Goal: Information Seeking & Learning: Learn about a topic

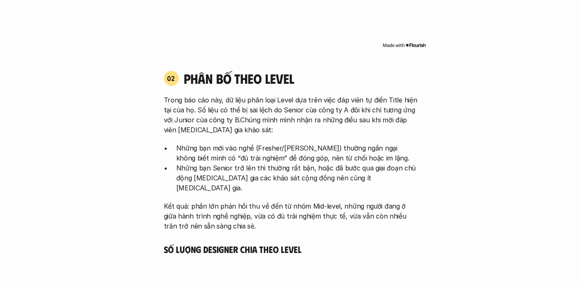
scroll to position [1191, 0]
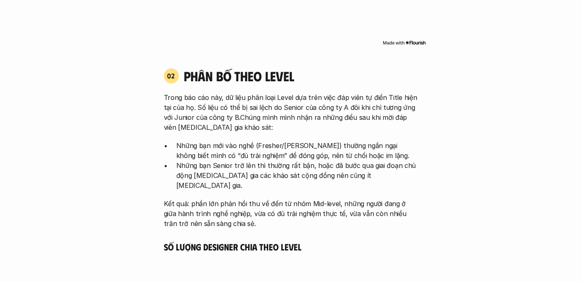
click at [300, 107] on p "Trong báo cáo này, dữ liệu phân loại Level dựa trên việc đáp viên tự điền Title…" at bounding box center [291, 113] width 255 height 40
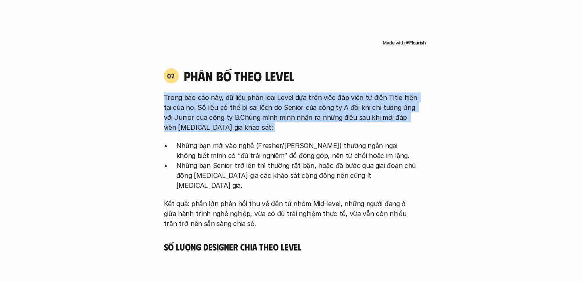
click at [300, 107] on p "Trong báo cáo này, dữ liệu phân loại Level dựa trên việc đáp viên tự điền Title…" at bounding box center [291, 113] width 255 height 40
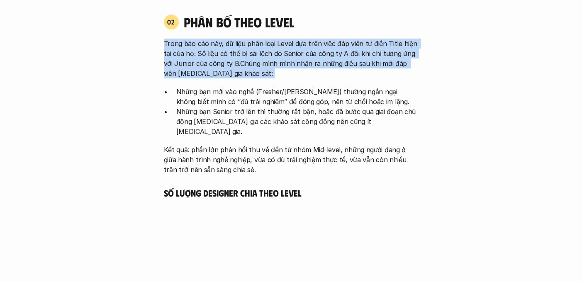
scroll to position [1247, 0]
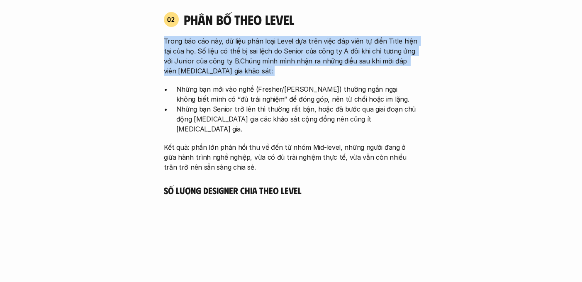
click at [302, 81] on div "Trong báo cáo này, dữ liệu phân loại Level dựa trên việc đáp viên tự điền Title…" at bounding box center [291, 104] width 255 height 136
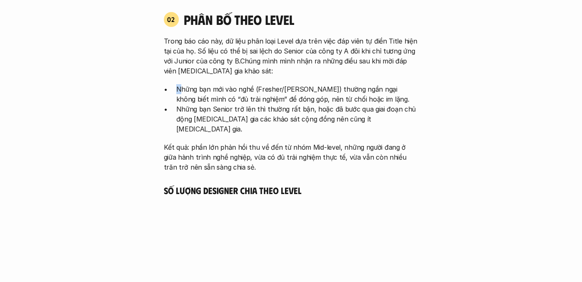
click at [302, 81] on div "Trong báo cáo này, dữ liệu phân loại Level dựa trên việc đáp viên tự điền Title…" at bounding box center [291, 104] width 255 height 136
click at [303, 88] on p "Những bạn mới vào nghề (Fresher/[PERSON_NAME]) thường ngần ngại không biết mình…" at bounding box center [297, 94] width 242 height 20
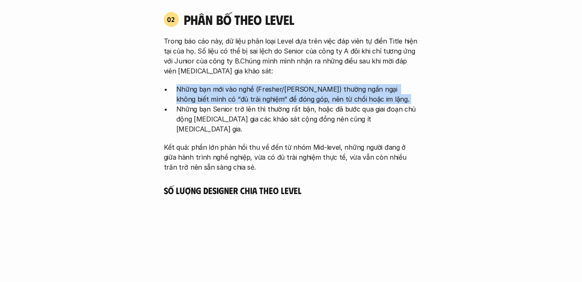
click at [331, 91] on p "Những bạn mới vào nghề (Fresher/[PERSON_NAME]) thường ngần ngại không biết mình…" at bounding box center [297, 94] width 242 height 20
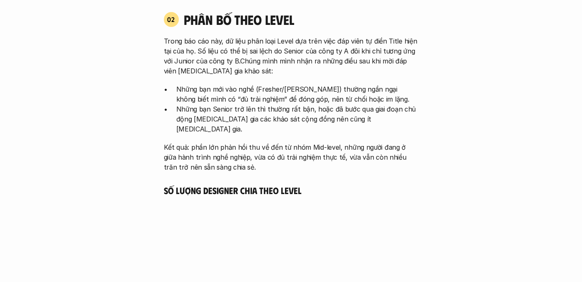
click at [331, 91] on p "Những bạn mới vào nghề (Fresher/[PERSON_NAME]) thường ngần ngại không biết mình…" at bounding box center [297, 94] width 242 height 20
click at [328, 97] on p "Những bạn mới vào nghề (Fresher/[PERSON_NAME]) thường ngần ngại không biết mình…" at bounding box center [297, 94] width 242 height 20
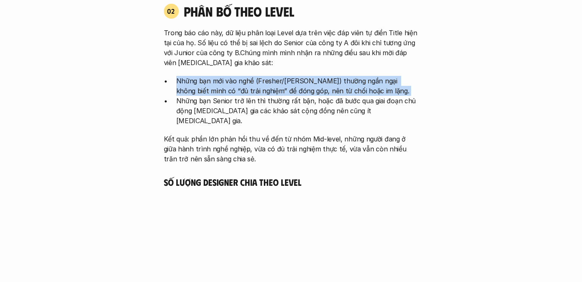
scroll to position [1256, 0]
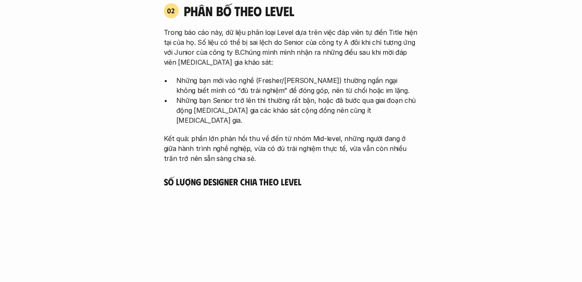
click at [329, 100] on p "Những bạn Senior trở lên thì thường rất bận, hoặc đã bước qua giai đoạn chủ độn…" at bounding box center [297, 110] width 242 height 30
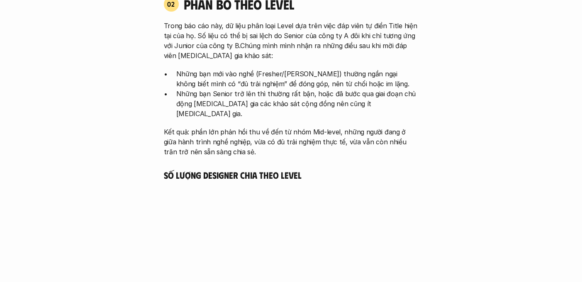
click at [334, 103] on p "Những bạn Senior trở lên thì thường rất bận, hoặc đã bước qua giai đoạn chủ độn…" at bounding box center [297, 104] width 242 height 30
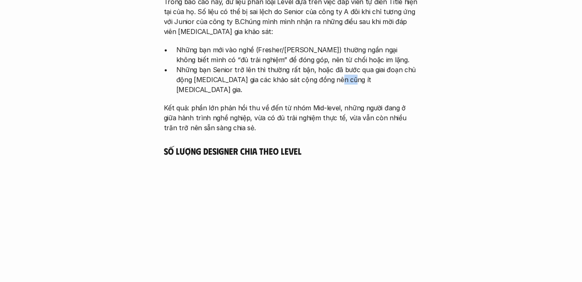
scroll to position [1287, 0]
click at [322, 84] on div "Trong báo cáo này, dữ liệu phân loại Level dựa trên việc đáp viên tự điền Title…" at bounding box center [291, 64] width 255 height 136
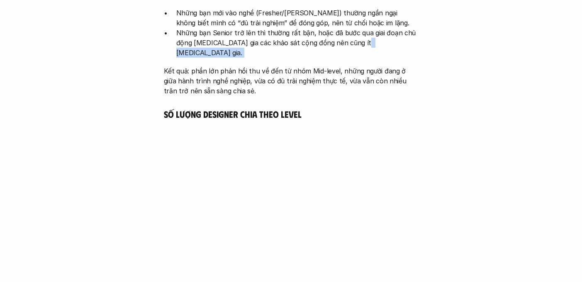
scroll to position [1324, 0]
click at [308, 66] on p "Kết quả: phần lớn phản hồi thu về đến từ nhóm Mid-level, những người đang ở giữ…" at bounding box center [291, 81] width 255 height 30
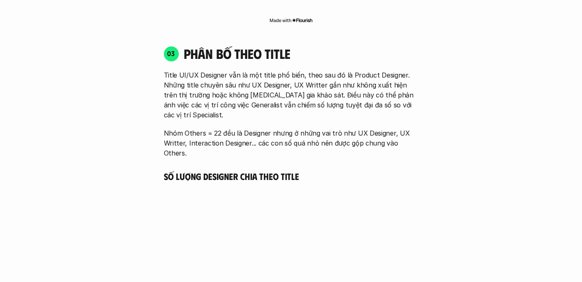
scroll to position [1603, 0]
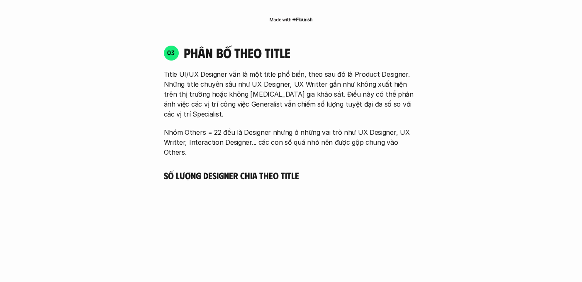
click at [192, 127] on p "Nhóm Others = 22 đều là Designer nhưng ở những vai trò như UX Designer, UX Writ…" at bounding box center [291, 142] width 255 height 30
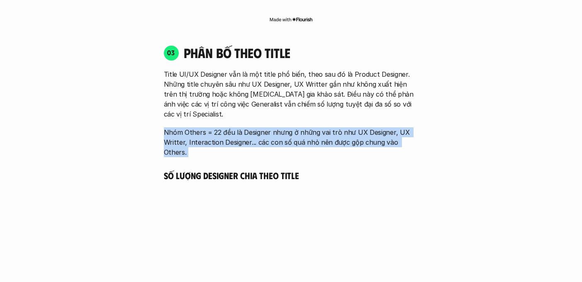
click at [224, 127] on p "Nhóm Others = 22 đều là Designer nhưng ở những vai trò như UX Designer, UX Writ…" at bounding box center [291, 142] width 255 height 30
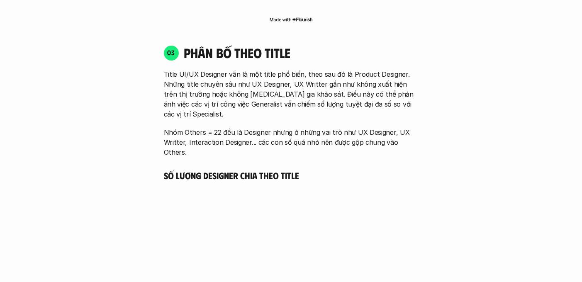
click at [224, 127] on p "Nhóm Others = 22 đều là Designer nhưng ở những vai trò như UX Designer, UX Writ…" at bounding box center [291, 142] width 255 height 30
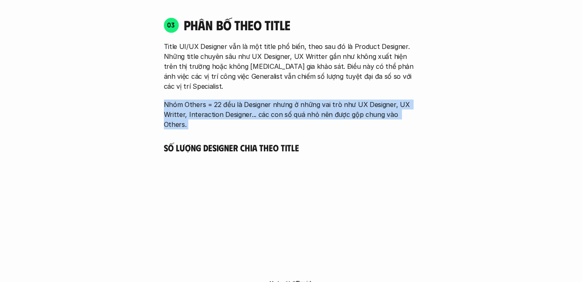
scroll to position [1633, 0]
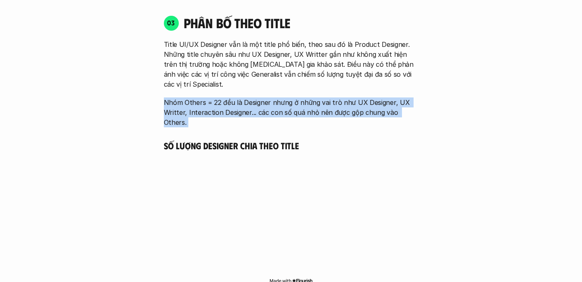
click at [199, 98] on p "Nhóm Others = 22 đều là Designer nhưng ở những vai trò như UX Designer, UX Writ…" at bounding box center [291, 113] width 255 height 30
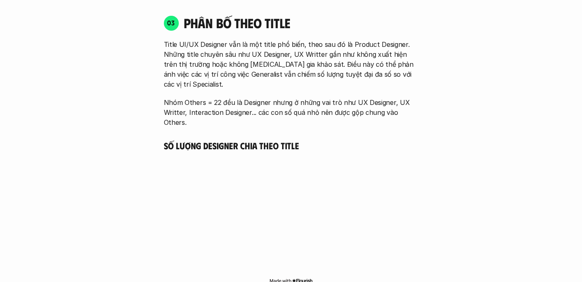
click at [199, 98] on p "Nhóm Others = 22 đều là Designer nhưng ở những vai trò như UX Designer, UX Writ…" at bounding box center [291, 113] width 255 height 30
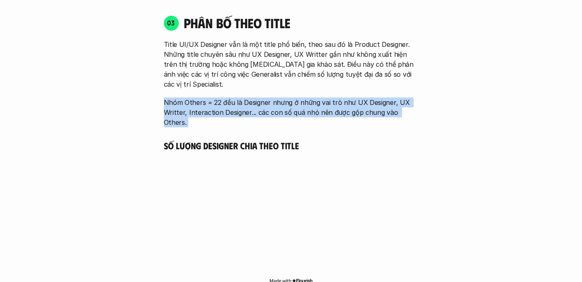
click at [240, 98] on p "Nhóm Others = 22 đều là Designer nhưng ở những vai trò như UX Designer, UX Writ…" at bounding box center [291, 113] width 255 height 30
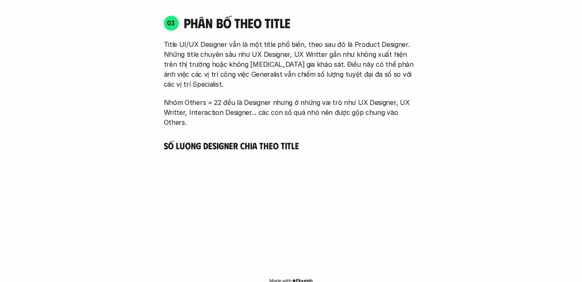
click at [240, 98] on p "Nhóm Others = 22 đều là Designer nhưng ở những vai trò như UX Designer, UX Writ…" at bounding box center [291, 113] width 255 height 30
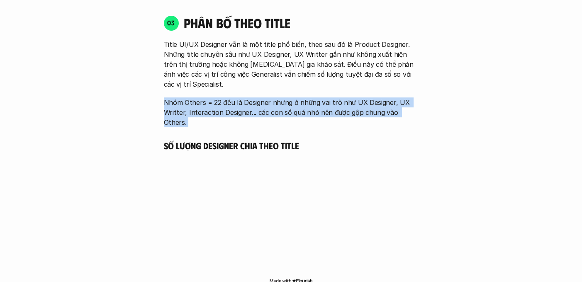
click at [257, 98] on p "Nhóm Others = 22 đều là Designer nhưng ở những vai trò như UX Designer, UX Writ…" at bounding box center [291, 113] width 255 height 30
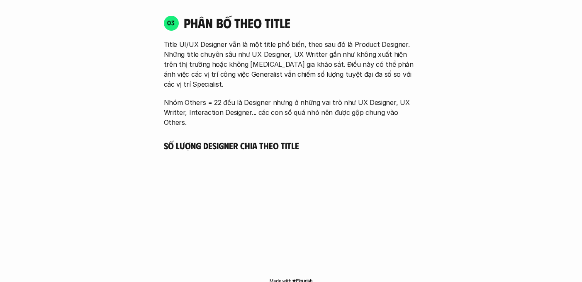
click at [257, 98] on p "Nhóm Others = 22 đều là Designer nhưng ở những vai trò như UX Designer, UX Writ…" at bounding box center [291, 113] width 255 height 30
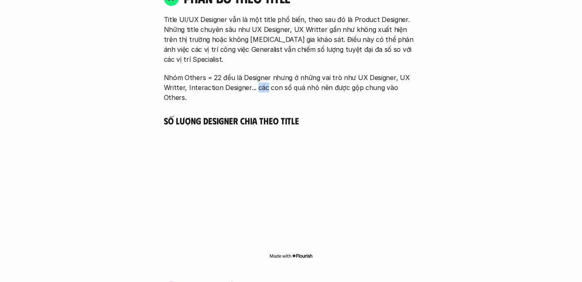
scroll to position [1660, 0]
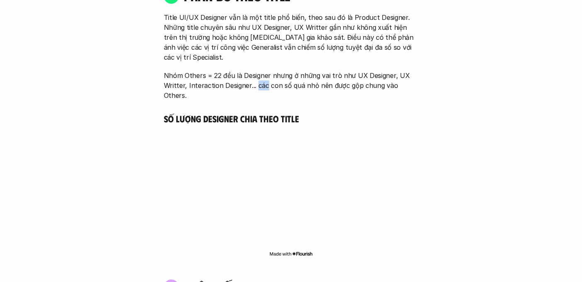
click at [257, 113] on h5 "Số lượng Designer chia theo Title" at bounding box center [291, 119] width 255 height 12
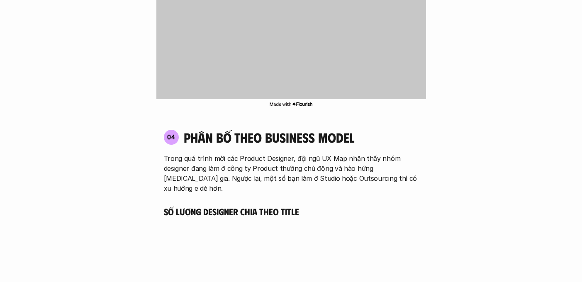
scroll to position [1810, 0]
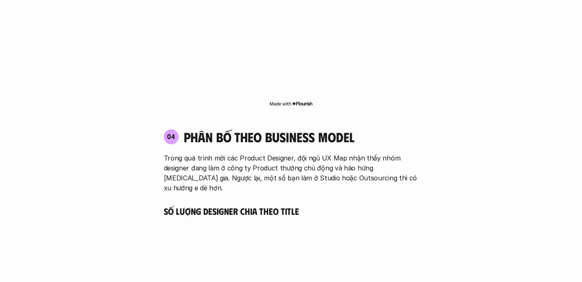
click at [251, 129] on h4 "phân bố theo business model" at bounding box center [269, 137] width 171 height 16
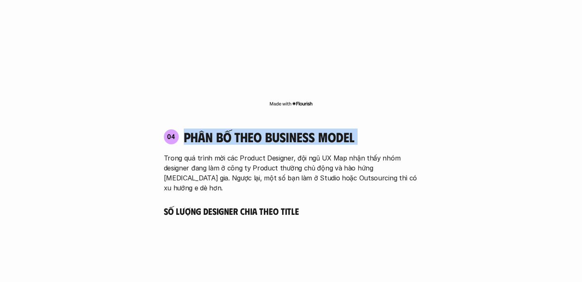
click at [251, 129] on h4 "phân bố theo business model" at bounding box center [269, 137] width 171 height 16
click at [273, 129] on h4 "phân bố theo business model" at bounding box center [269, 137] width 171 height 16
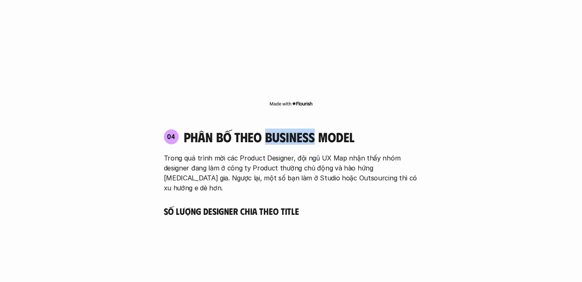
click at [273, 129] on h4 "phân bố theo business model" at bounding box center [269, 137] width 171 height 16
click at [246, 153] on p "Trong quá trình mời các Product Designer, đội ngũ UX Map nhận thấy nhóm designe…" at bounding box center [291, 173] width 255 height 40
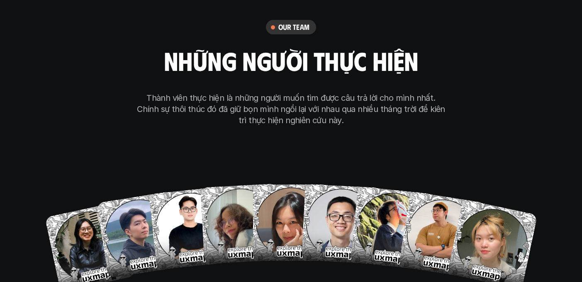
scroll to position [5274, 0]
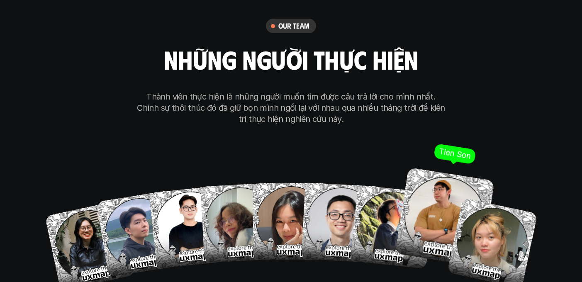
click at [415, 199] on img at bounding box center [445, 217] width 100 height 100
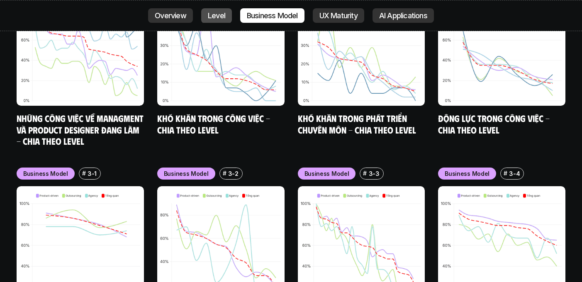
scroll to position [3388, 0]
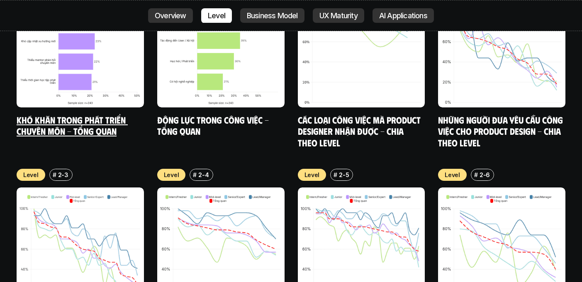
click at [85, 114] on link "Khó khăn trong phát triển chuyên môn - Tổng quan" at bounding box center [72, 125] width 111 height 23
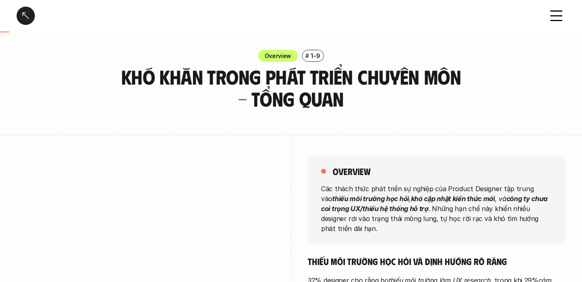
click at [308, 97] on h3 "Khó khăn trong phát triển chuyên môn - Tổng quan" at bounding box center [291, 88] width 353 height 44
click at [353, 85] on h3 "Khó khăn trong phát triển chuyên môn - Tổng quan" at bounding box center [291, 88] width 353 height 44
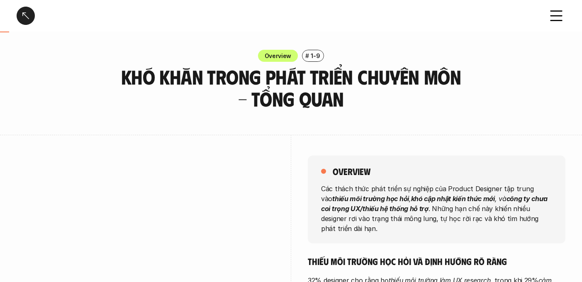
click at [353, 85] on h3 "Khó khăn trong phát triển chuyên môn - Tổng quan" at bounding box center [291, 88] width 353 height 44
click at [380, 80] on h3 "Khó khăn trong phát triển chuyên môn - Tổng quan" at bounding box center [291, 88] width 353 height 44
click at [428, 79] on h3 "Khó khăn trong phát triển chuyên môn - Tổng quan" at bounding box center [291, 88] width 353 height 44
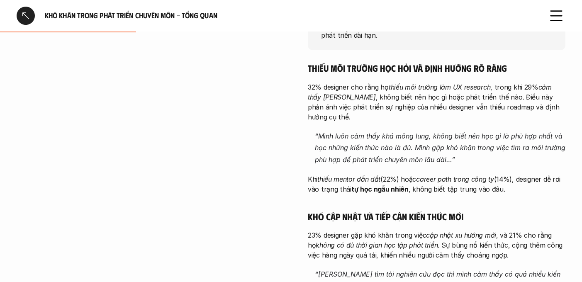
scroll to position [197, 0]
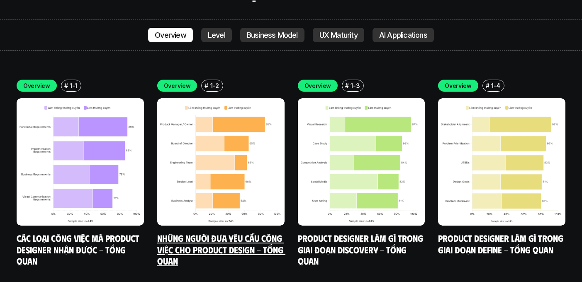
scroll to position [2855, 0]
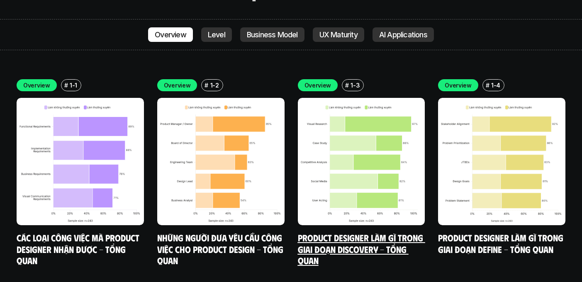
click at [319, 232] on link "Product Designer làm gì trong giai đoạn Discovery - Tổng quan" at bounding box center [361, 249] width 127 height 34
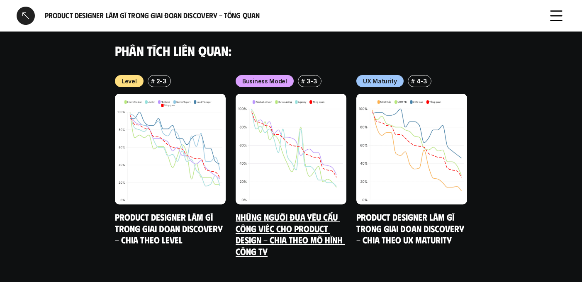
scroll to position [1075, 0]
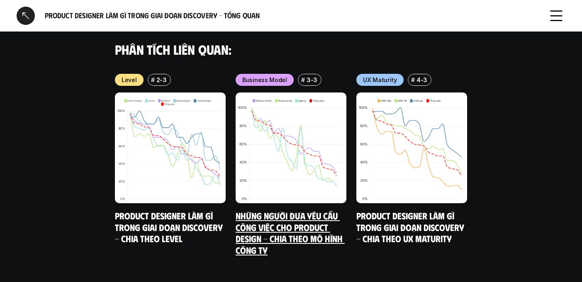
click at [284, 222] on link "Những người đưa yêu cầu công việc cho Product Design - Chia theo mô hình công ty" at bounding box center [290, 233] width 109 height 46
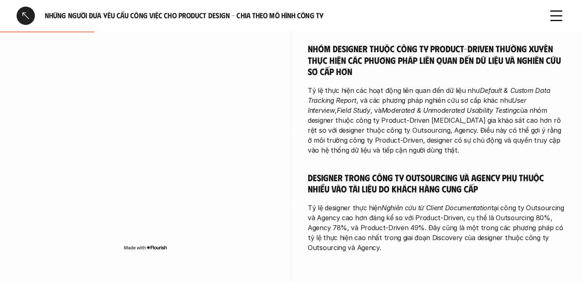
scroll to position [292, 0]
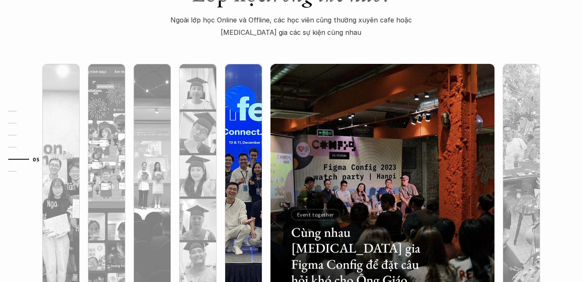
scroll to position [2572, 0]
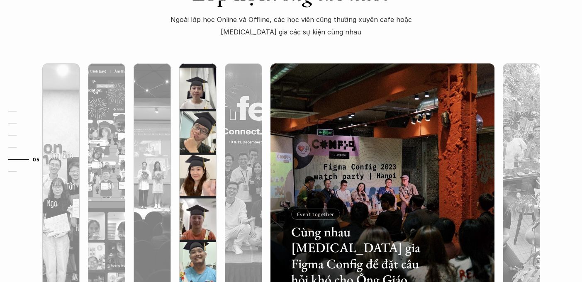
click at [194, 132] on img at bounding box center [198, 175] width 228 height 224
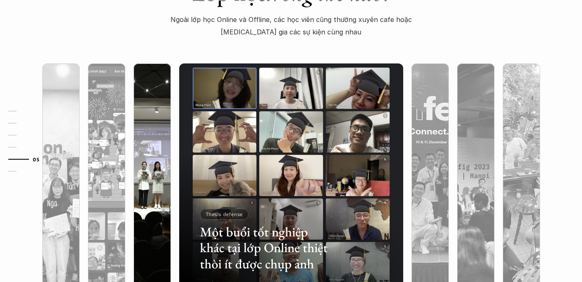
click at [158, 151] on img at bounding box center [152, 175] width 228 height 224
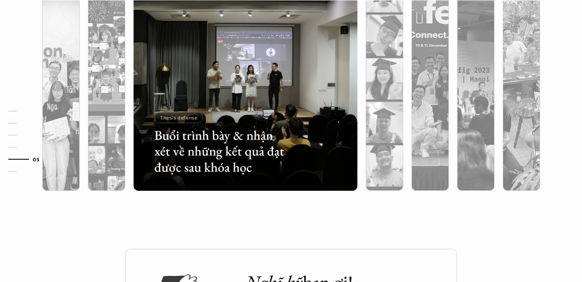
scroll to position [2670, 0]
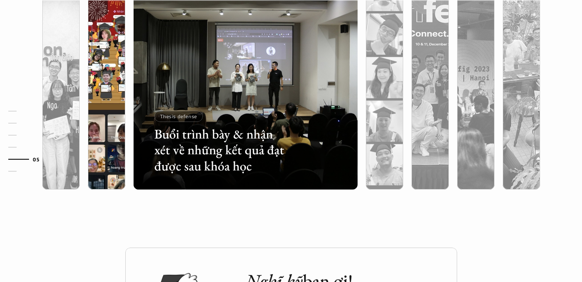
click at [112, 124] on div at bounding box center [176, 141] width 134 height 60
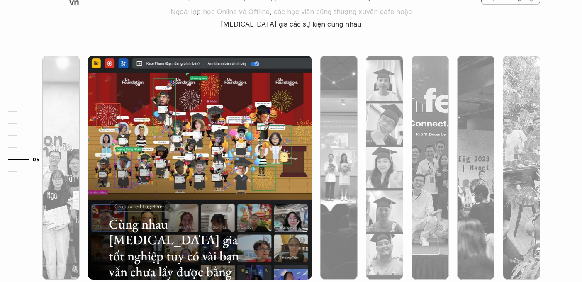
scroll to position [2561, 0]
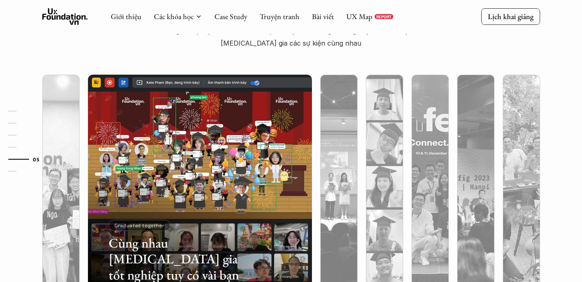
click at [68, 138] on div "01 02 03 04 05 06" at bounding box center [41, 141] width 83 height 282
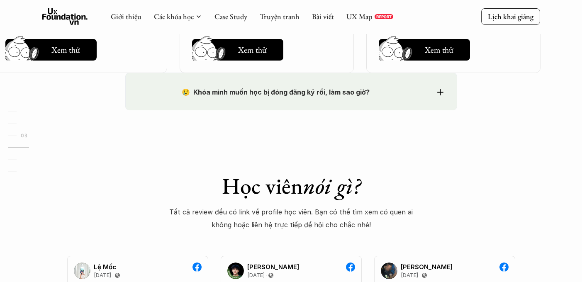
scroll to position [1377, 0]
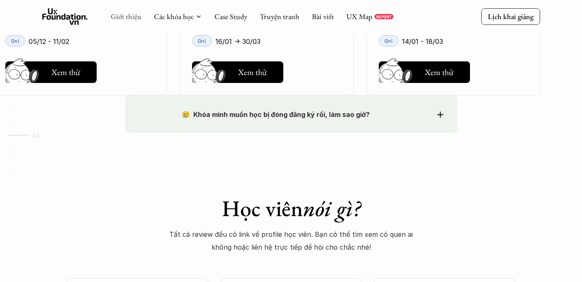
click at [125, 17] on link "Giới thiệu" at bounding box center [126, 17] width 31 height 10
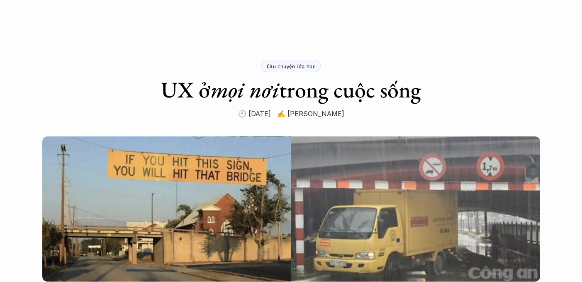
scroll to position [4, 0]
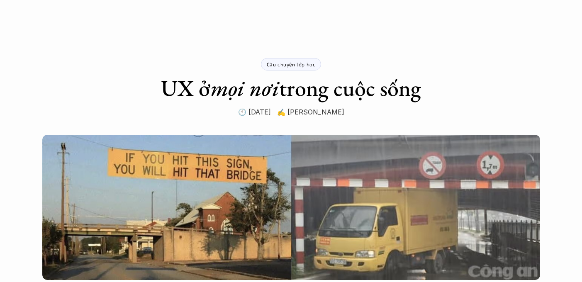
click at [212, 91] on em "mọi nơi" at bounding box center [244, 87] width 69 height 29
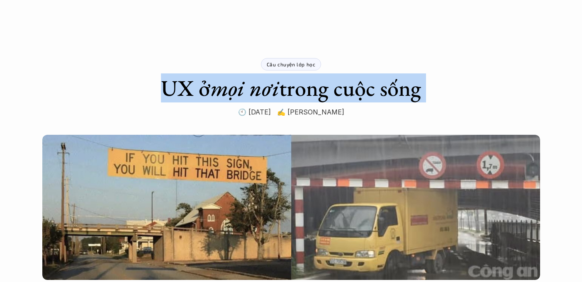
click at [246, 93] on em "mọi nơi" at bounding box center [244, 87] width 69 height 29
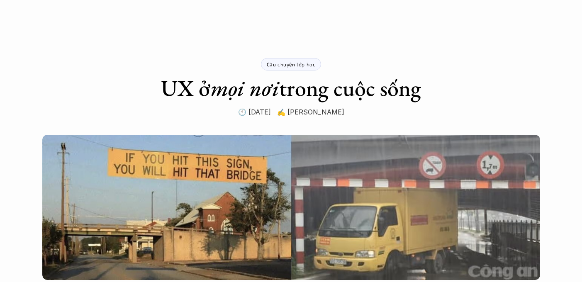
click at [246, 93] on em "mọi nơi" at bounding box center [244, 87] width 69 height 29
click at [262, 95] on em "mọi nơi" at bounding box center [244, 87] width 69 height 29
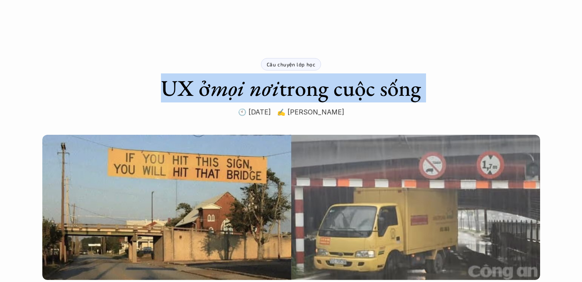
click at [327, 114] on p "🕙 16 Mar 2021 ✍️ Nguyễn Vương Chung" at bounding box center [291, 112] width 106 height 12
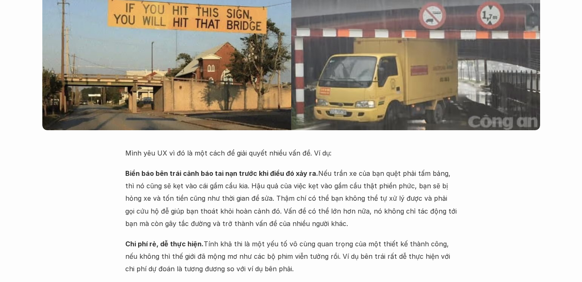
scroll to position [171, 0]
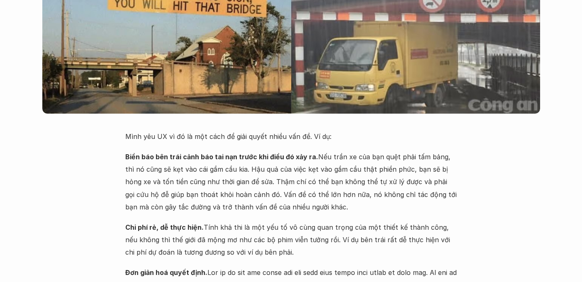
click at [316, 153] on p "Biển báo bên trái cảnh báo tai nạn trước khi điều đó xảy ra. Nếu trần xe của bạ…" at bounding box center [291, 182] width 332 height 63
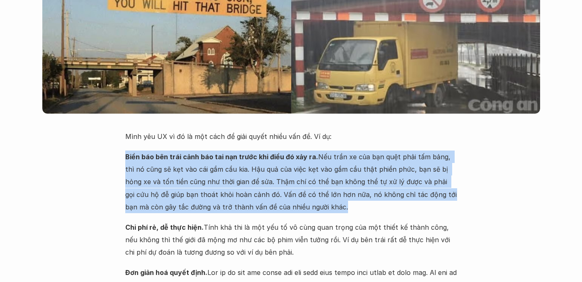
click at [340, 161] on p "Biển báo bên trái cảnh báo tai nạn trước khi điều đó xảy ra. Nếu trần xe của bạ…" at bounding box center [291, 182] width 332 height 63
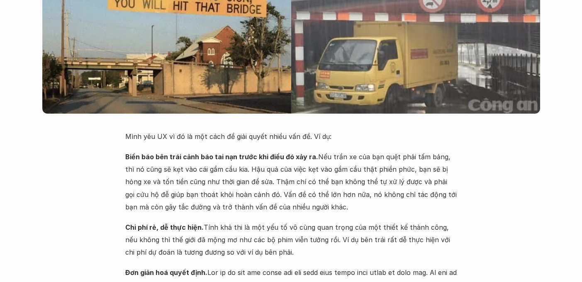
click at [340, 161] on p "Biển báo bên trái cảnh báo tai nạn trước khi điều đó xảy ra. Nếu trần xe của bạ…" at bounding box center [291, 182] width 332 height 63
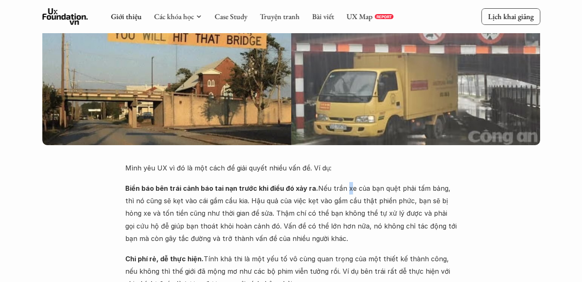
scroll to position [0, 0]
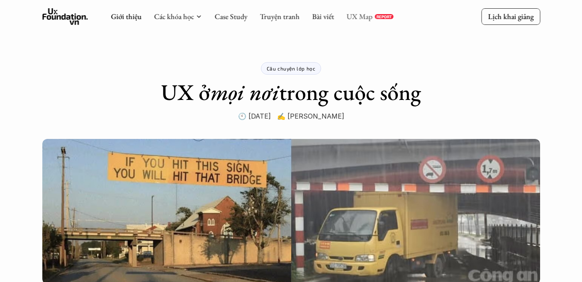
click at [348, 19] on link "UX Map" at bounding box center [359, 17] width 26 height 10
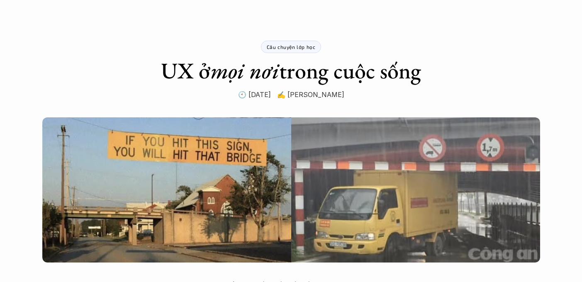
scroll to position [22, 0]
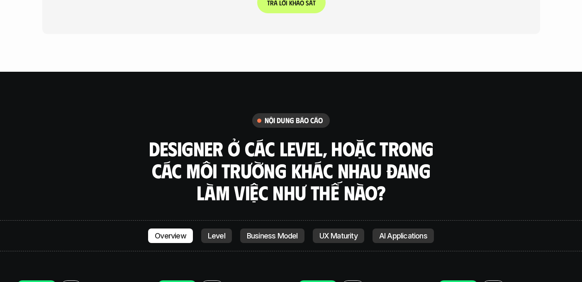
scroll to position [2726, 0]
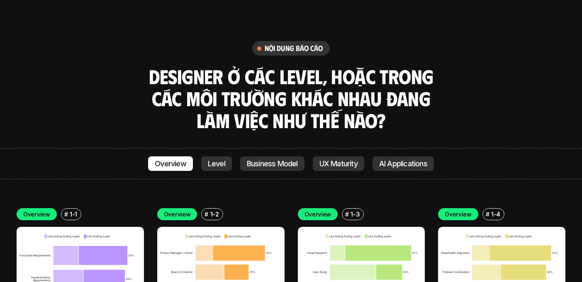
click at [344, 66] on h3 "Designer ở các level, hoặc trong các môi trường khác nhau đang làm việc như thế…" at bounding box center [291, 99] width 290 height 66
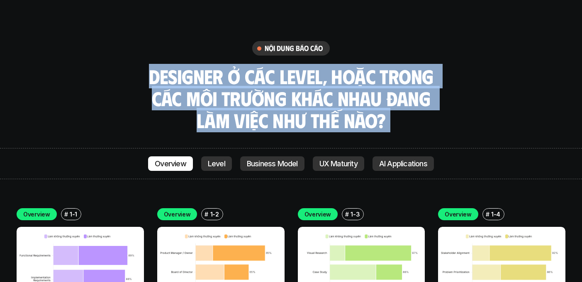
click at [344, 66] on h3 "Designer ở các level, hoặc trong các môi trường khác nhau đang làm việc như thế…" at bounding box center [291, 99] width 290 height 66
click at [335, 71] on h3 "Designer ở các level, hoặc trong các môi trường khác nhau đang làm việc như thế…" at bounding box center [291, 99] width 290 height 66
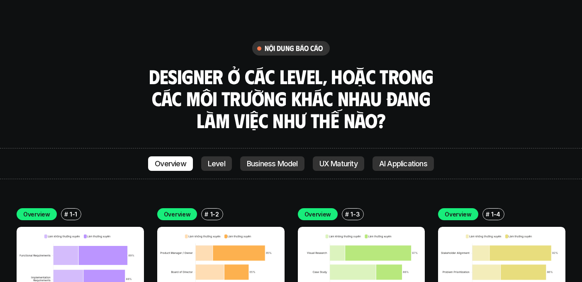
click at [335, 71] on h3 "Designer ở các level, hoặc trong các môi trường khác nhau đang làm việc như thế…" at bounding box center [291, 99] width 290 height 66
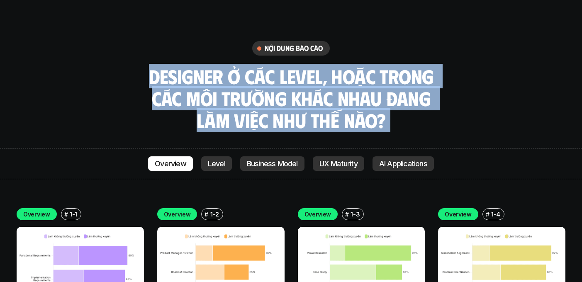
click at [341, 66] on h3 "Designer ở các level, hoặc trong các môi trường khác nhau đang làm việc như thế…" at bounding box center [291, 99] width 290 height 66
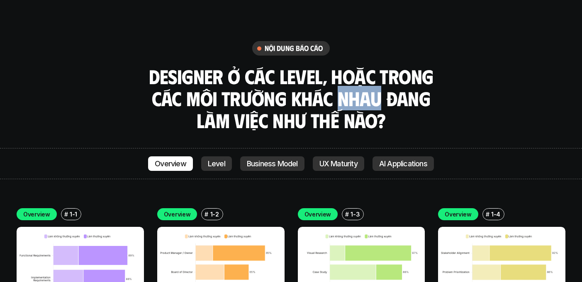
click at [341, 66] on h3 "Designer ở các level, hoặc trong các môi trường khác nhau đang làm việc như thế…" at bounding box center [291, 99] width 290 height 66
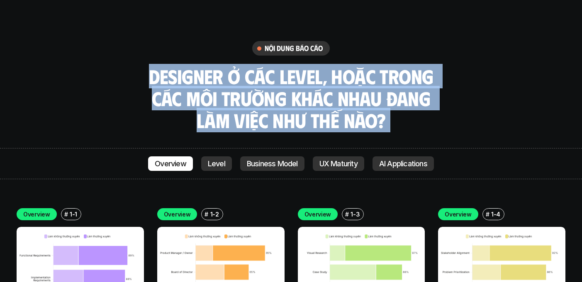
click at [341, 66] on h3 "Designer ở các level, hoặc trong các môi trường khác nhau đang làm việc như thế…" at bounding box center [291, 99] width 290 height 66
click at [330, 66] on h3 "Designer ở các level, hoặc trong các môi trường khác nhau đang làm việc như thế…" at bounding box center [291, 99] width 290 height 66
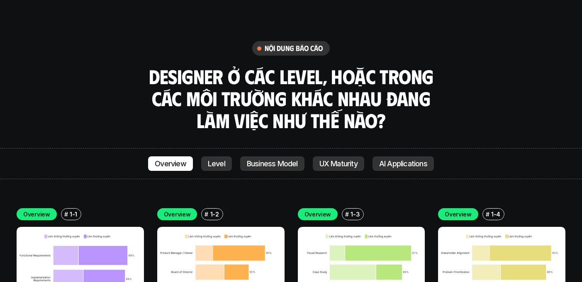
click at [351, 66] on h3 "Designer ở các level, hoặc trong các môi trường khác nhau đang làm việc như thế…" at bounding box center [291, 99] width 290 height 66
click at [393, 66] on h3 "Designer ở các level, hoặc trong các môi trường khác nhau đang làm việc như thế…" at bounding box center [291, 99] width 290 height 66
click at [325, 66] on h3 "Designer ở các level, hoặc trong các môi trường khác nhau đang làm việc như thế…" at bounding box center [291, 99] width 290 height 66
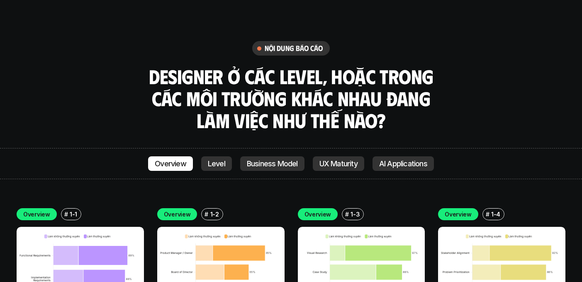
click at [325, 66] on h3 "Designer ở các level, hoặc trong các môi trường khác nhau đang làm việc như thế…" at bounding box center [291, 99] width 290 height 66
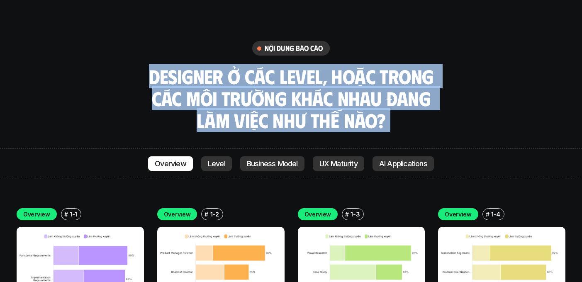
click at [353, 66] on h3 "Designer ở các level, hoặc trong các môi trường khác nhau đang làm việc như thế…" at bounding box center [291, 99] width 290 height 66
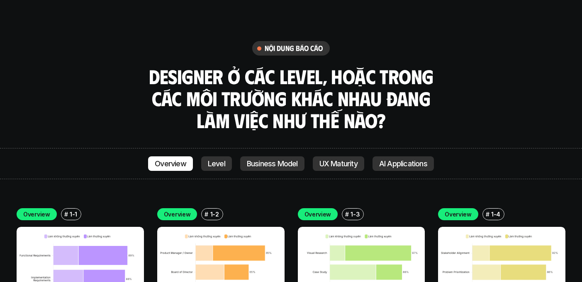
click at [353, 66] on h3 "Designer ở các level, hoặc trong các môi trường khác nhau đang làm việc như thế…" at bounding box center [291, 99] width 290 height 66
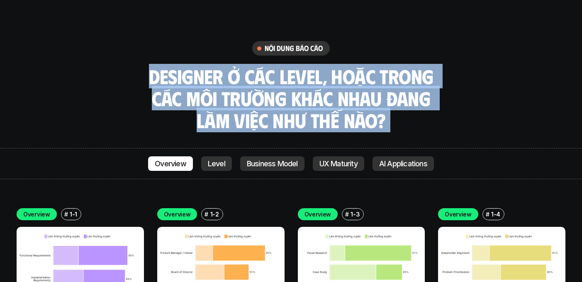
click at [353, 66] on h3 "Designer ở các level, hoặc trong các môi trường khác nhau đang làm việc như thế…" at bounding box center [291, 99] width 290 height 66
click at [385, 83] on h3 "Designer ở các level, hoặc trong các môi trường khác nhau đang làm việc như thế…" at bounding box center [291, 99] width 290 height 66
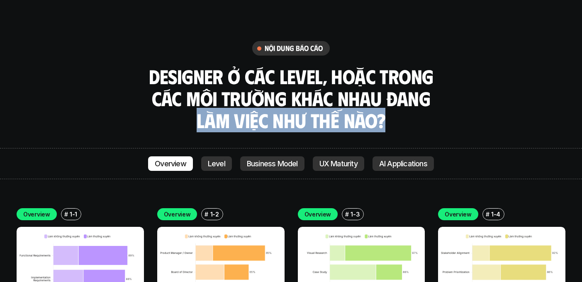
drag, startPoint x: 385, startPoint y: 83, endPoint x: 168, endPoint y: 83, distance: 217.0
click at [168, 83] on h3 "Designer ở các level, hoặc trong các môi trường khác nhau đang làm việc như thế…" at bounding box center [291, 99] width 290 height 66
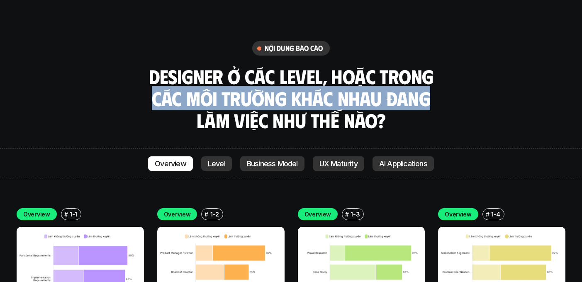
drag, startPoint x: 154, startPoint y: 66, endPoint x: 431, endPoint y: 58, distance: 276.9
click at [431, 66] on h3 "Designer ở các level, hoặc trong các môi trường khác nhau đang làm việc như thế…" at bounding box center [291, 99] width 290 height 66
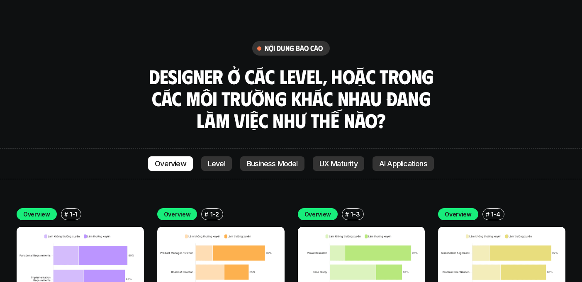
click at [431, 66] on h3 "Designer ở các level, hoặc trong các môi trường khác nhau đang làm việc như thế…" at bounding box center [291, 99] width 290 height 66
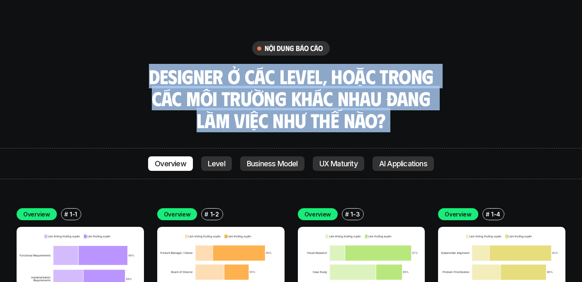
click at [431, 66] on h3 "Designer ở các level, hoặc trong các môi trường khác nhau đang làm việc như thế…" at bounding box center [291, 99] width 290 height 66
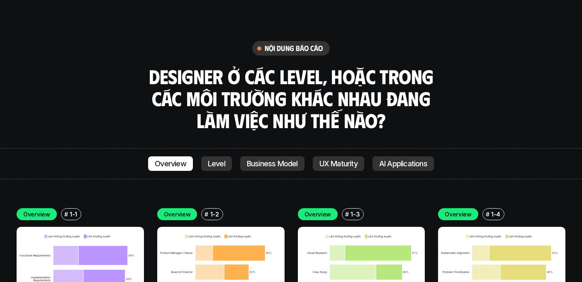
click at [431, 66] on h3 "Designer ở các level, hoặc trong các môi trường khác nhau đang làm việc như thế…" at bounding box center [291, 99] width 290 height 66
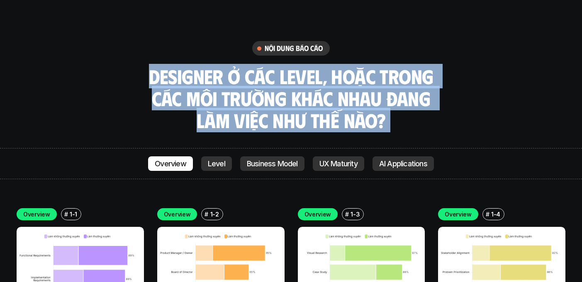
click at [431, 66] on h3 "Designer ở các level, hoặc trong các môi trường khác nhau đang làm việc như thế…" at bounding box center [291, 99] width 290 height 66
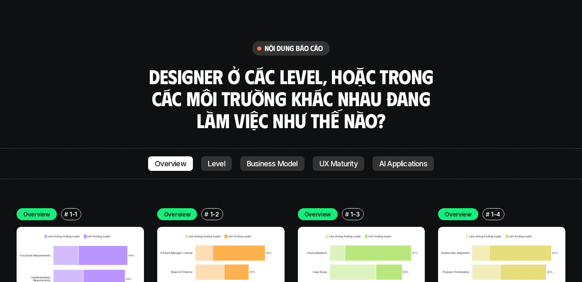
click at [431, 66] on h3 "Designer ở các level, hoặc trong các môi trường khác nhau đang làm việc như thế…" at bounding box center [291, 99] width 290 height 66
click at [429, 66] on h3 "Designer ở các level, hoặc trong các môi trường khác nhau đang làm việc như thế…" at bounding box center [291, 99] width 290 height 66
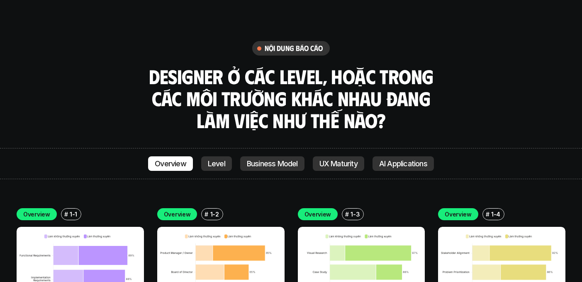
click at [429, 66] on h3 "Designer ở các level, hoặc trong các môi trường khác nhau đang làm việc như thế…" at bounding box center [291, 99] width 290 height 66
click at [420, 66] on h3 "Designer ở các level, hoặc trong các môi trường khác nhau đang làm việc như thế…" at bounding box center [291, 99] width 290 height 66
click at [418, 66] on h3 "Designer ở các level, hoặc trong các môi trường khác nhau đang làm việc như thế…" at bounding box center [291, 99] width 290 height 66
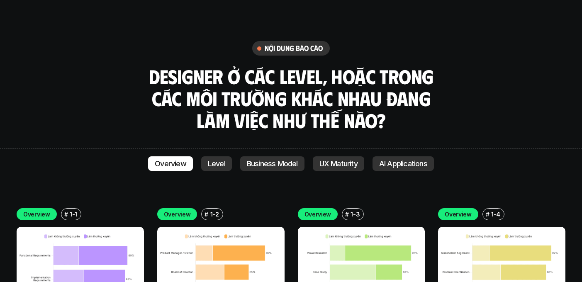
click at [418, 66] on h3 "Designer ở các level, hoặc trong các môi trường khác nhau đang làm việc như thế…" at bounding box center [291, 99] width 290 height 66
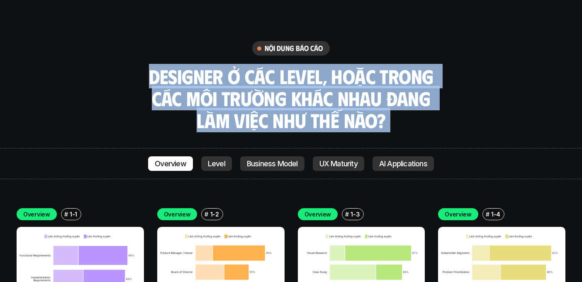
click at [418, 66] on h3 "Designer ở các level, hoặc trong các môi trường khác nhau đang làm việc như thế…" at bounding box center [291, 99] width 290 height 66
click at [417, 66] on h3 "Designer ở các level, hoặc trong các môi trường khác nhau đang làm việc như thế…" at bounding box center [291, 99] width 290 height 66
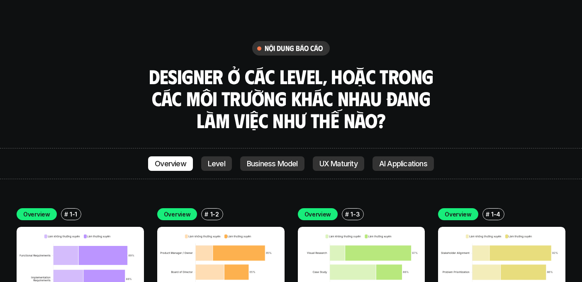
click at [417, 66] on h3 "Designer ở các level, hoặc trong các môi trường khác nhau đang làm việc như thế…" at bounding box center [291, 99] width 290 height 66
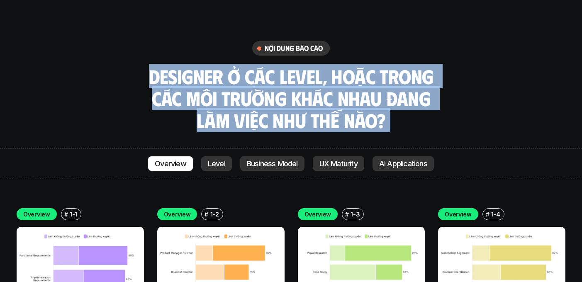
click at [432, 66] on h3 "Designer ở các level, hoặc trong các môi trường khác nhau đang làm việc như thế…" at bounding box center [291, 99] width 290 height 66
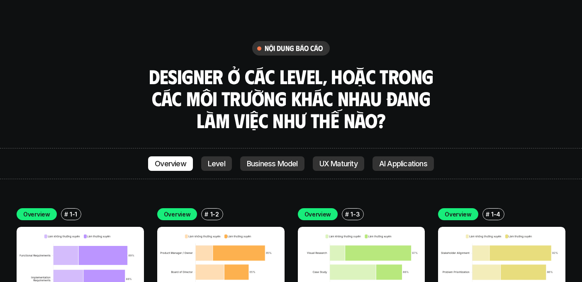
click at [432, 66] on h3 "Designer ở các level, hoặc trong các môi trường khác nhau đang làm việc như thế…" at bounding box center [291, 99] width 290 height 66
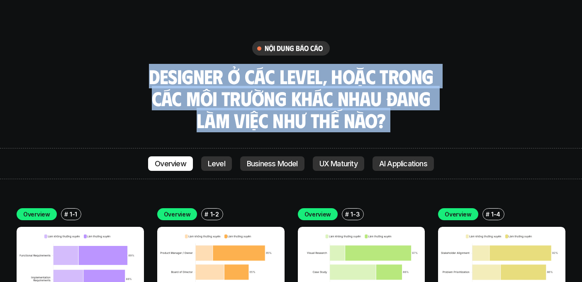
click at [430, 66] on h3 "Designer ở các level, hoặc trong các môi trường khác nhau đang làm việc như thế…" at bounding box center [291, 99] width 290 height 66
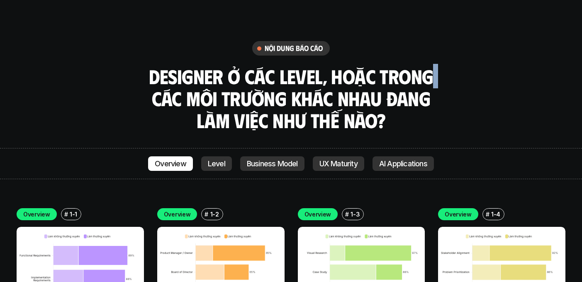
click at [430, 66] on h3 "Designer ở các level, hoặc trong các môi trường khác nhau đang làm việc như thế…" at bounding box center [291, 99] width 290 height 66
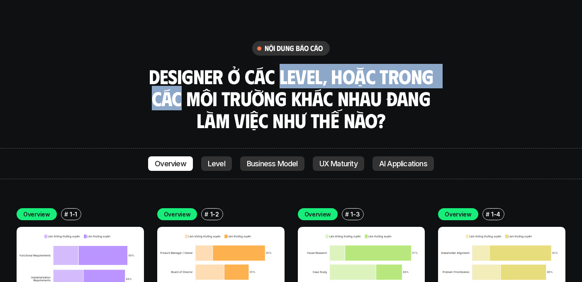
drag, startPoint x: 434, startPoint y: 40, endPoint x: 299, endPoint y: 31, distance: 136.0
click at [299, 66] on h3 "Designer ở các level, hoặc trong các môi trường khác nhau đang làm việc như thế…" at bounding box center [291, 99] width 290 height 66
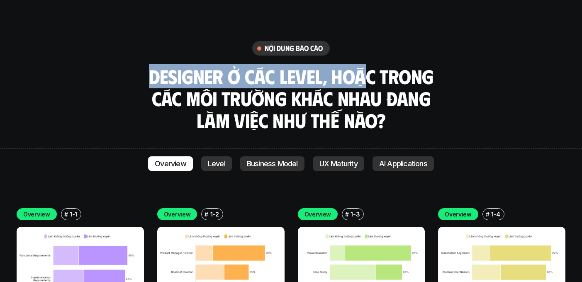
drag, startPoint x: 152, startPoint y: 37, endPoint x: 365, endPoint y: 41, distance: 212.9
click at [365, 66] on h3 "Designer ở các level, hoặc trong các môi trường khác nhau đang làm việc như thế…" at bounding box center [291, 99] width 290 height 66
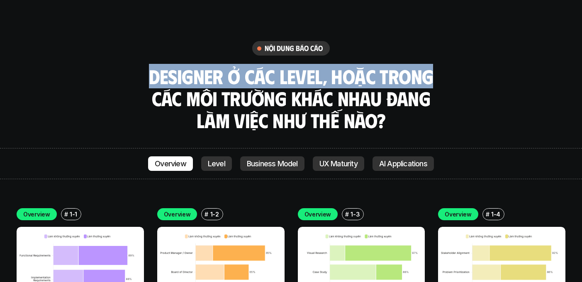
drag, startPoint x: 431, startPoint y: 38, endPoint x: 182, endPoint y: 22, distance: 249.4
click at [182, 41] on div "nội dung báo cáo Designer ở các level, hoặc trong các môi trường khác nhau đang…" at bounding box center [291, 86] width 582 height 90
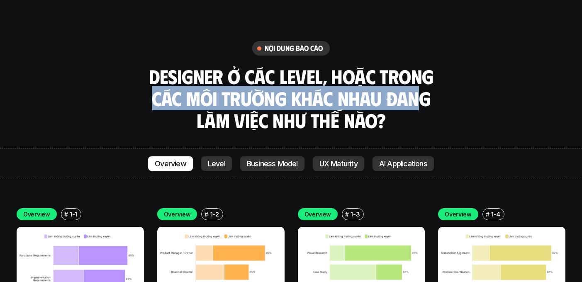
drag, startPoint x: 155, startPoint y: 59, endPoint x: 415, endPoint y: 61, distance: 259.3
click at [415, 66] on h3 "Designer ở các level, hoặc trong các môi trường khác nhau đang làm việc như thế…" at bounding box center [291, 99] width 290 height 66
drag, startPoint x: 429, startPoint y: 60, endPoint x: 152, endPoint y: 56, distance: 276.8
click at [151, 66] on h3 "Designer ở các level, hoặc trong các môi trường khác nhau đang làm việc như thế…" at bounding box center [291, 99] width 290 height 66
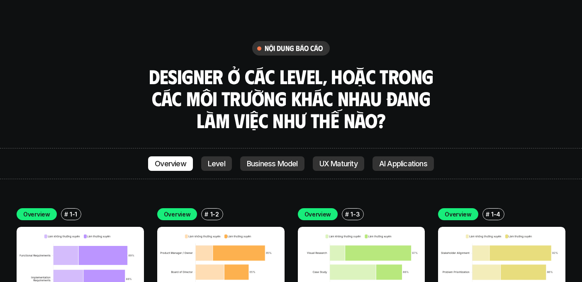
click at [230, 76] on h3 "Designer ở các level, hoặc trong các môi trường khác nhau đang làm việc như thế…" at bounding box center [291, 99] width 290 height 66
click at [261, 78] on h3 "Designer ở các level, hoặc trong các môi trường khác nhau đang làm việc như thế…" at bounding box center [291, 99] width 290 height 66
click at [269, 78] on h3 "Designer ở các level, hoặc trong các môi trường khác nhau đang làm việc như thế…" at bounding box center [291, 99] width 290 height 66
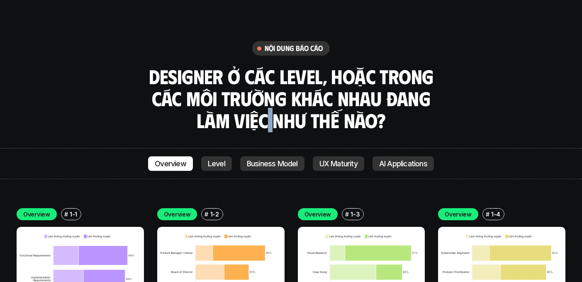
click at [269, 78] on h3 "Designer ở các level, hoặc trong các môi trường khác nhau đang làm việc như thế…" at bounding box center [291, 99] width 290 height 66
click at [311, 80] on h3 "Designer ở các level, hoặc trong các môi trường khác nhau đang làm việc như thế…" at bounding box center [291, 99] width 290 height 66
click at [341, 78] on h3 "Designer ở các level, hoặc trong các môi trường khác nhau đang làm việc như thế…" at bounding box center [291, 99] width 290 height 66
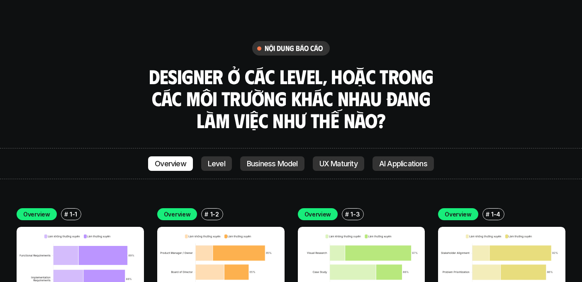
click at [382, 79] on h3 "Designer ở các level, hoặc trong các môi trường khác nhau đang làm việc như thế…" at bounding box center [291, 99] width 290 height 66
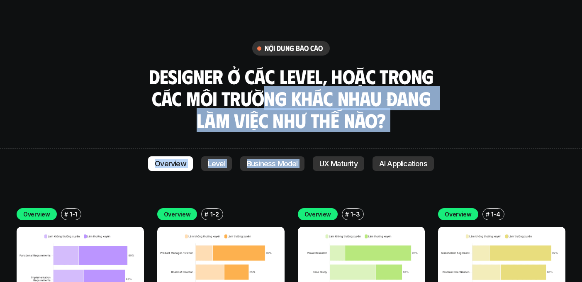
drag, startPoint x: 261, startPoint y: 56, endPoint x: 365, endPoint y: 100, distance: 112.5
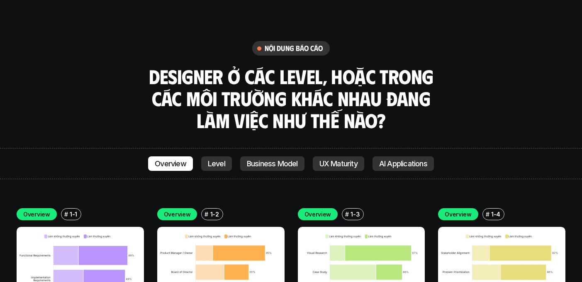
click at [373, 87] on h3 "Designer ở các level, hoặc trong các môi trường khác nhau đang làm việc như thế…" at bounding box center [291, 99] width 290 height 66
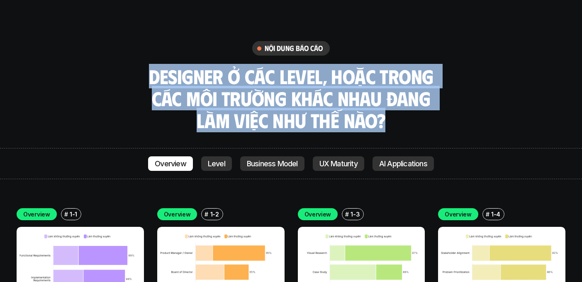
drag, startPoint x: 380, startPoint y: 83, endPoint x: 141, endPoint y: 27, distance: 245.5
click at [143, 41] on div "nội dung báo cáo Designer ở các level, hoặc trong các môi trường khác nhau đang…" at bounding box center [291, 86] width 582 height 90
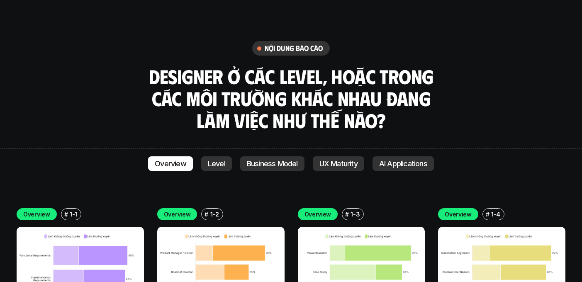
click at [425, 66] on h3 "Designer ở các level, hoặc trong các môi trường khác nhau đang làm việc như thế…" at bounding box center [291, 99] width 290 height 66
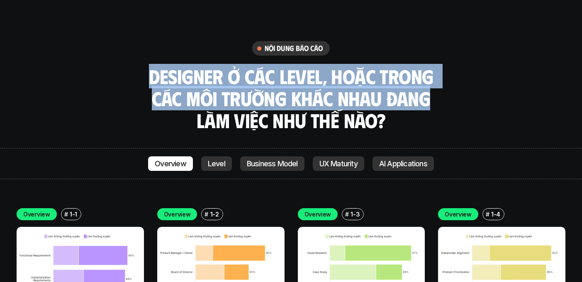
drag, startPoint x: 428, startPoint y: 61, endPoint x: 152, endPoint y: 46, distance: 275.9
click at [152, 66] on h3 "Designer ở các level, hoặc trong các môi trường khác nhau đang làm việc như thế…" at bounding box center [291, 99] width 290 height 66
click at [433, 66] on h3 "Designer ở các level, hoặc trong các môi trường khác nhau đang làm việc như thế…" at bounding box center [291, 99] width 290 height 66
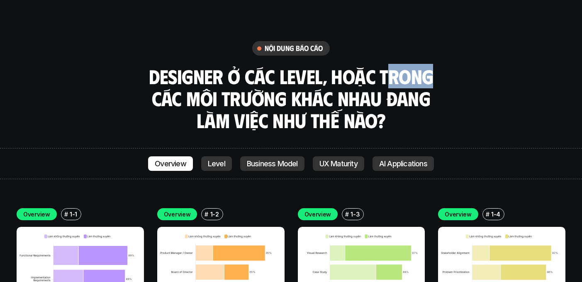
drag, startPoint x: 432, startPoint y: 36, endPoint x: 386, endPoint y: 32, distance: 45.9
click at [386, 66] on h3 "Designer ở các level, hoặc trong các môi trường khác nhau đang làm việc như thế…" at bounding box center [291, 99] width 290 height 66
click at [347, 66] on h3 "Designer ở các level, hoặc trong các môi trường khác nhau đang làm việc như thế…" at bounding box center [291, 99] width 290 height 66
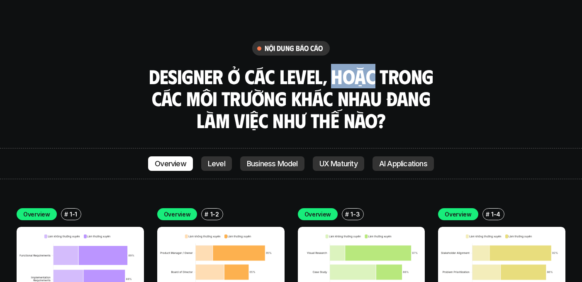
click at [347, 66] on h3 "Designer ở các level, hoặc trong các môi trường khác nhau đang làm việc như thế…" at bounding box center [291, 99] width 290 height 66
click at [375, 66] on h3 "Designer ở các level, hoặc trong các môi trường khác nhau đang làm việc như thế…" at bounding box center [291, 99] width 290 height 66
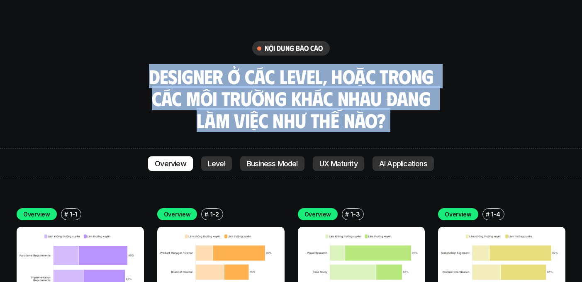
click at [353, 66] on h3 "Designer ở các level, hoặc trong các môi trường khác nhau đang làm việc như thế…" at bounding box center [291, 99] width 290 height 66
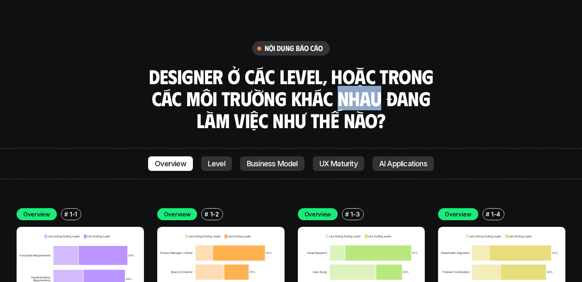
click at [353, 66] on h3 "Designer ở các level, hoặc trong các môi trường khác nhau đang làm việc như thế…" at bounding box center [291, 99] width 290 height 66
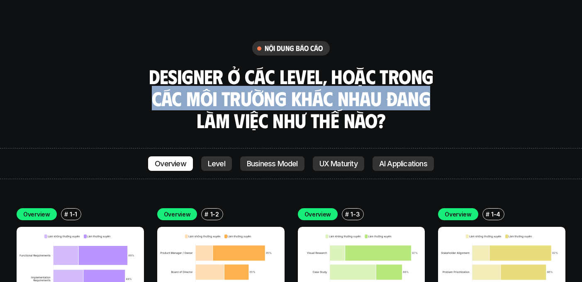
drag, startPoint x: 426, startPoint y: 62, endPoint x: 156, endPoint y: 60, distance: 270.1
click at [156, 66] on h3 "Designer ở các level, hoặc trong các môi trường khác nhau đang làm việc như thế…" at bounding box center [291, 99] width 290 height 66
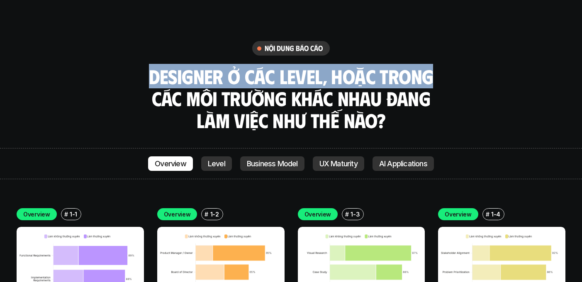
drag, startPoint x: 154, startPoint y: 43, endPoint x: 429, endPoint y: 39, distance: 275.1
click at [429, 66] on h3 "Designer ở các level, hoặc trong các môi trường khác nhau đang làm việc như thế…" at bounding box center [291, 99] width 290 height 66
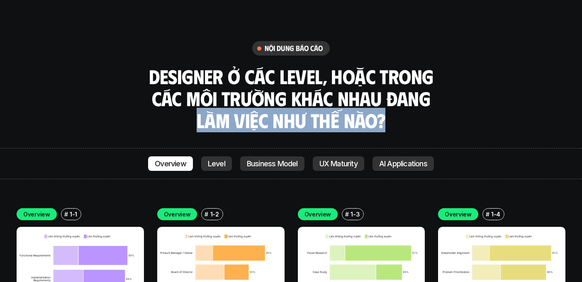
drag, startPoint x: 383, startPoint y: 85, endPoint x: 182, endPoint y: 83, distance: 201.7
click at [182, 83] on h3 "Designer ở các level, hoặc trong các môi trường khác nhau đang làm việc như thế…" at bounding box center [291, 99] width 290 height 66
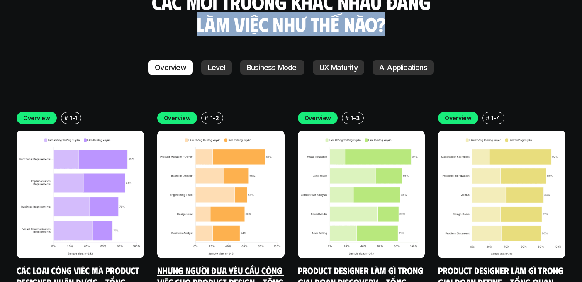
scroll to position [2803, 0]
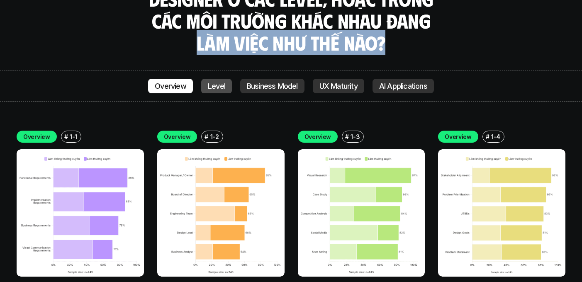
click at [217, 82] on p "Level" at bounding box center [216, 86] width 17 height 8
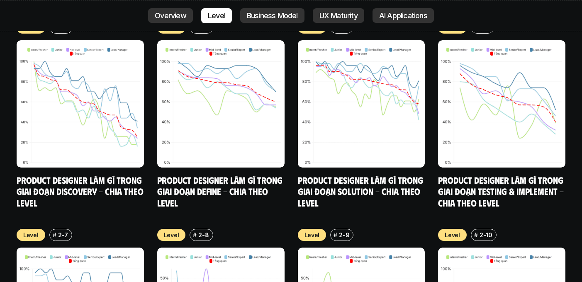
scroll to position [3538, 0]
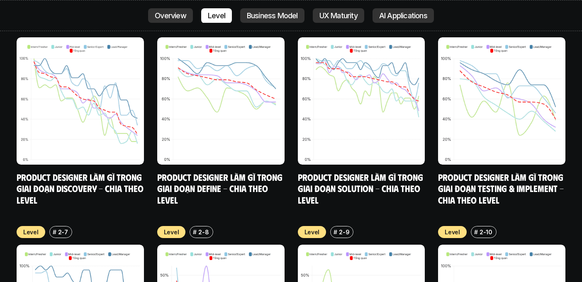
click at [436, 190] on div "Overview # 1-9 Khó khăn trong phát triển chuyên môn - Tổng quan Overview # 1-10…" at bounding box center [291, 112] width 549 height 602
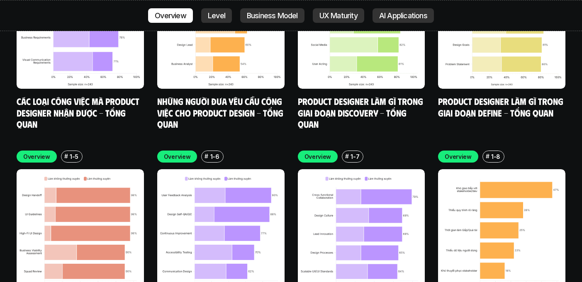
scroll to position [3056, 0]
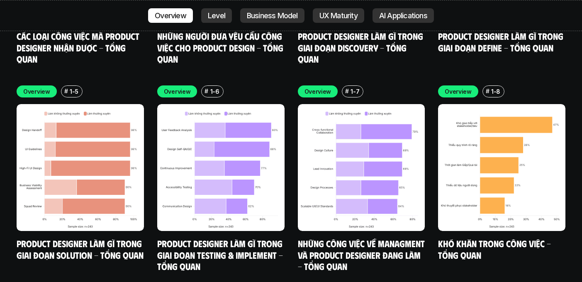
click at [486, 88] on h6 "#" at bounding box center [488, 91] width 4 height 6
click at [354, 87] on p "1-7" at bounding box center [355, 91] width 9 height 9
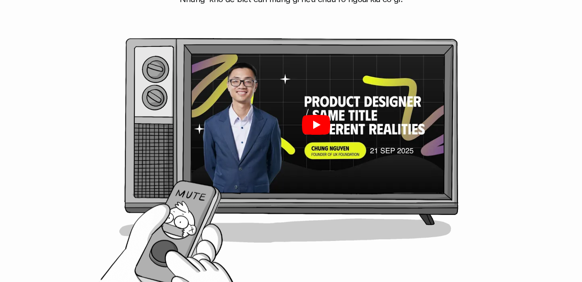
scroll to position [0, 0]
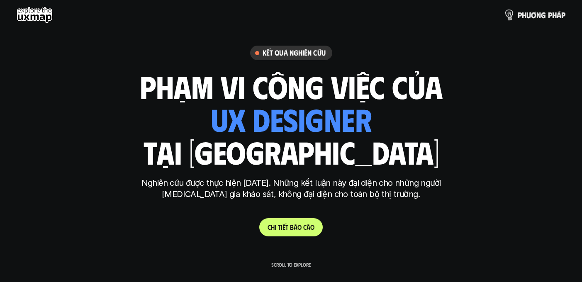
click at [514, 13] on link "p h ư ơ n g p h á p" at bounding box center [535, 15] width 61 height 17
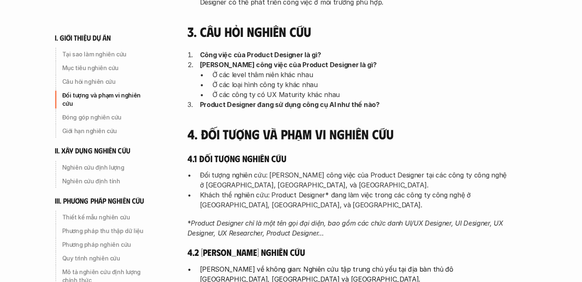
scroll to position [387, 0]
click at [240, 173] on p "Đối tượng nghiên cứu: [PERSON_NAME] công việc của Product Designer tại các công…" at bounding box center [355, 180] width 311 height 20
click at [219, 220] on em "Product Designer chỉ là một tên gọi đại diện, bao gồm các chức danh UI/UX Desig…" at bounding box center [347, 228] width 318 height 18
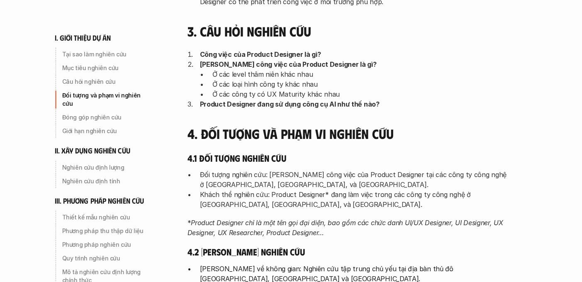
click at [219, 220] on em "Product Designer chỉ là một tên gọi đại diện, bao gồm các chức danh UI/UX Desig…" at bounding box center [347, 228] width 318 height 18
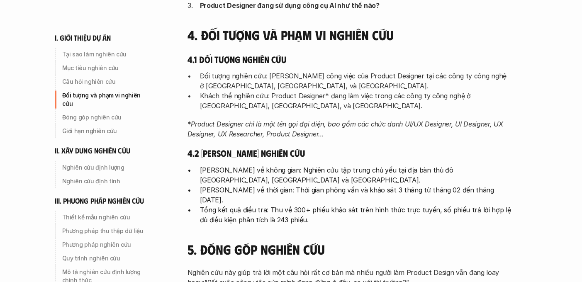
scroll to position [488, 0]
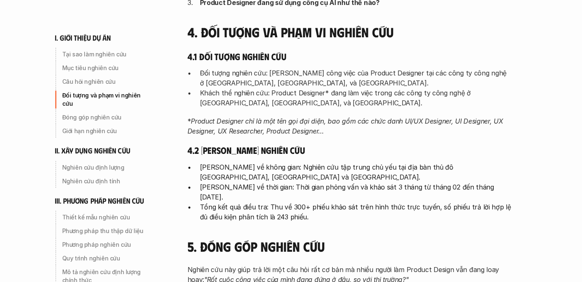
click at [223, 202] on p "Tổng kết quả điều tra: Thu về 300+ phiếu khảo sát trên hình thức trực tuyến, số…" at bounding box center [355, 212] width 311 height 20
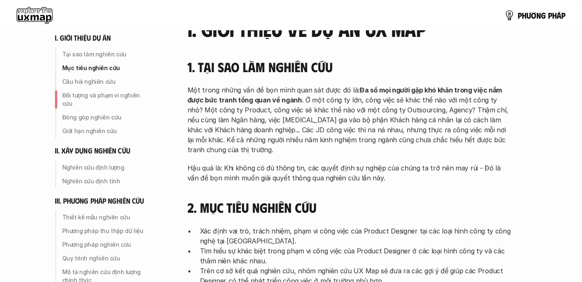
scroll to position [0, 0]
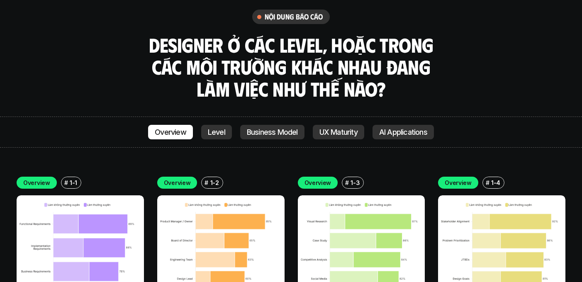
scroll to position [2760, 0]
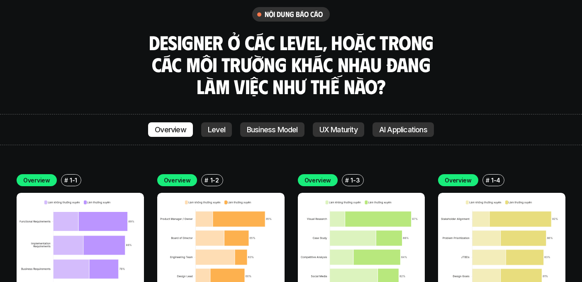
click at [189, 193] on img at bounding box center [220, 256] width 127 height 127
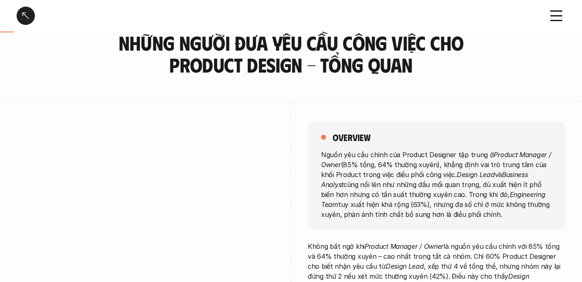
scroll to position [35, 0]
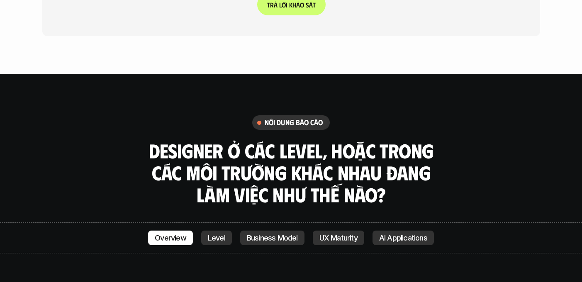
scroll to position [2669, 0]
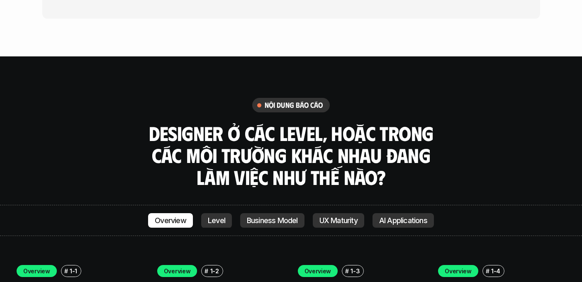
click at [254, 126] on h3 "Designer ở các level, hoặc trong các môi trường khác nhau đang làm việc như thế…" at bounding box center [291, 155] width 290 height 66
click at [181, 217] on p "Overview" at bounding box center [171, 221] width 32 height 8
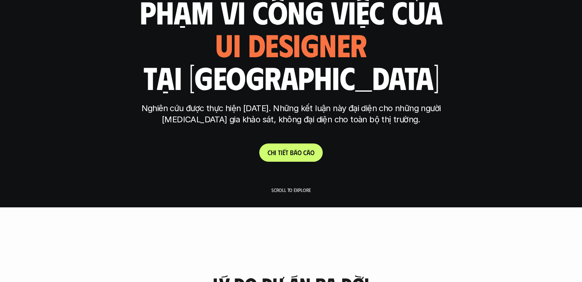
scroll to position [86, 0]
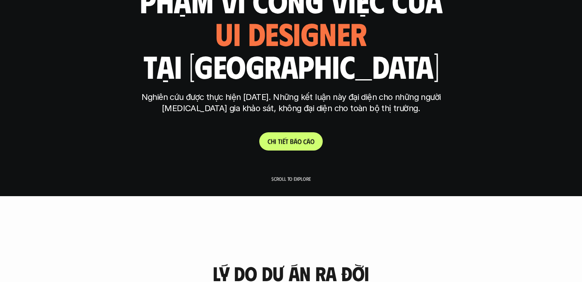
click at [279, 141] on p "C h i t i ế t b á o c á o" at bounding box center [291, 141] width 47 height 8
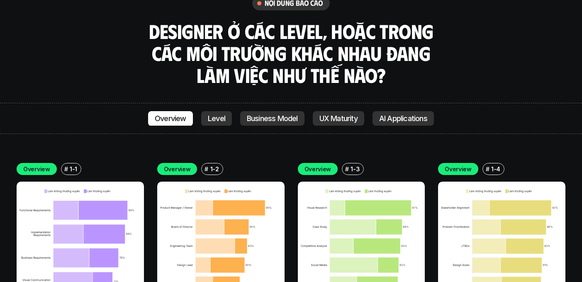
scroll to position [2792, 0]
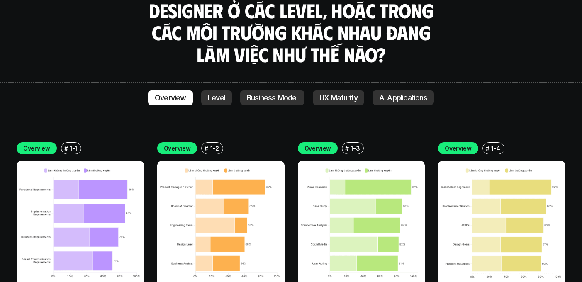
click at [119, 161] on img at bounding box center [80, 224] width 127 height 127
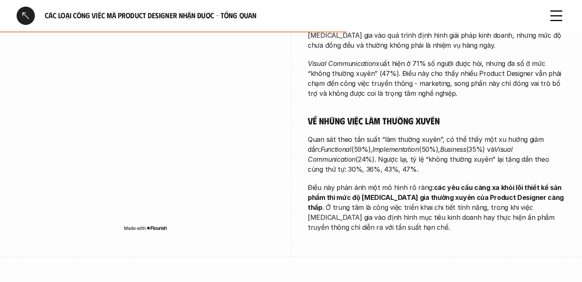
scroll to position [465, 0]
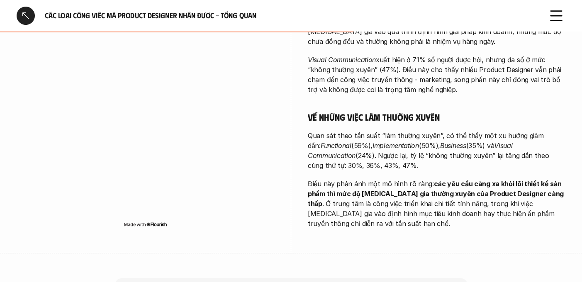
click at [335, 131] on p "Quan sát theo tần suất “làm thường xuyên”, có thể thấy một xu hướng giảm dần: F…" at bounding box center [437, 151] width 258 height 40
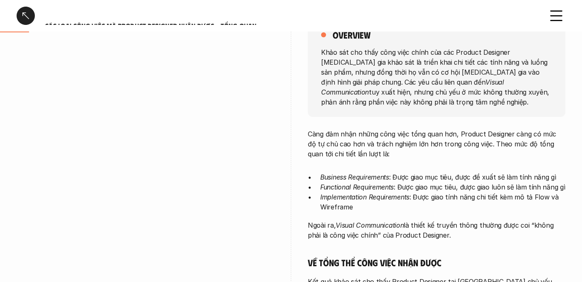
scroll to position [0, 0]
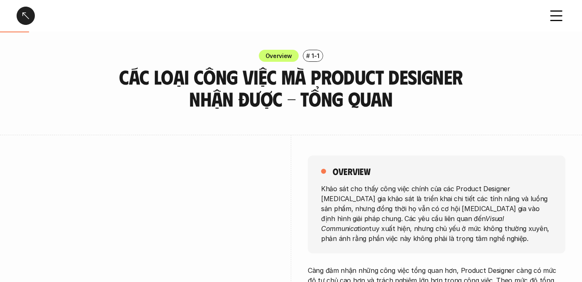
click at [368, 224] on p "Khảo sát cho thấy công việc chính của các Product Designer [MEDICAL_DATA] gia k…" at bounding box center [436, 213] width 231 height 60
click at [373, 215] on em "Visual Communication" at bounding box center [413, 223] width 185 height 18
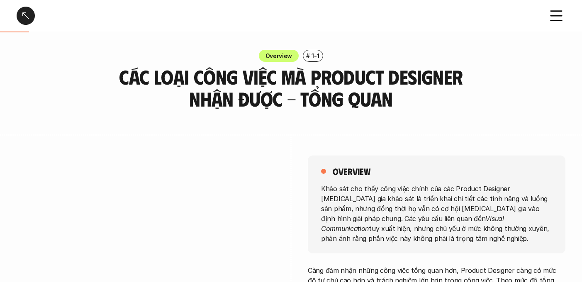
click at [373, 215] on em "Visual Communication" at bounding box center [413, 223] width 185 height 18
click at [347, 215] on em "Visual Communication" at bounding box center [413, 223] width 185 height 18
click at [356, 208] on p "Khảo sát cho thấy công việc chính của các Product Designer [MEDICAL_DATA] gia k…" at bounding box center [436, 213] width 231 height 60
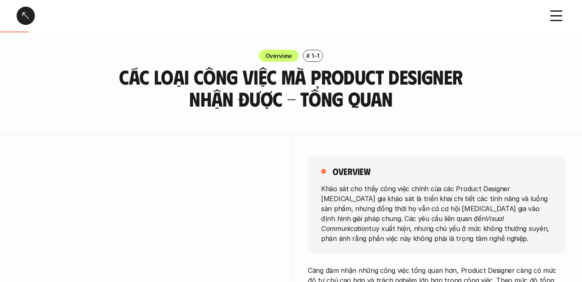
click at [386, 211] on p "Khảo sát cho thấy công việc chính của các Product Designer [MEDICAL_DATA] gia k…" at bounding box center [436, 213] width 231 height 60
click at [382, 182] on div "overview Khảo sát cho thấy công việc chính của các Product Designer [MEDICAL_DA…" at bounding box center [437, 205] width 258 height 98
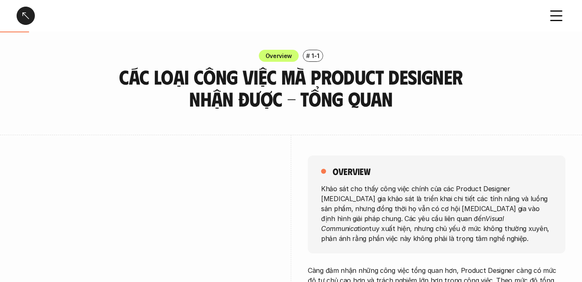
click at [395, 192] on p "Khảo sát cho thấy công việc chính của các Product Designer [MEDICAL_DATA] gia k…" at bounding box center [436, 213] width 231 height 60
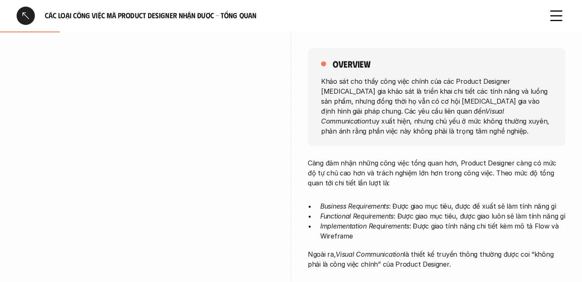
scroll to position [132, 0]
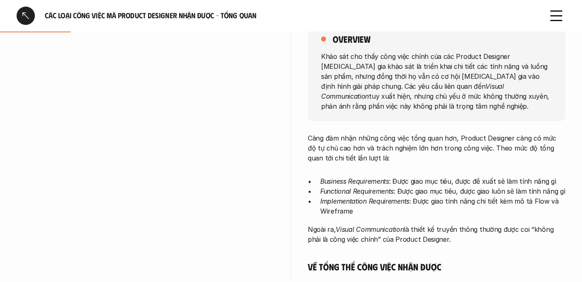
click at [374, 64] on p "Khảo sát cho thấy công việc chính của các Product Designer [MEDICAL_DATA] gia k…" at bounding box center [436, 81] width 231 height 60
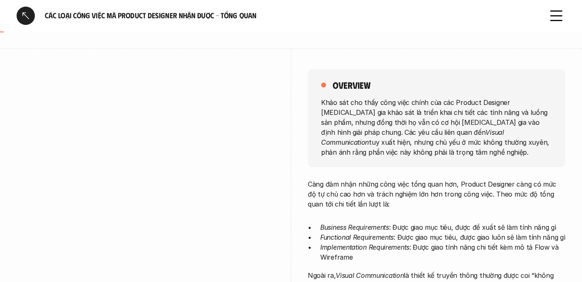
scroll to position [0, 0]
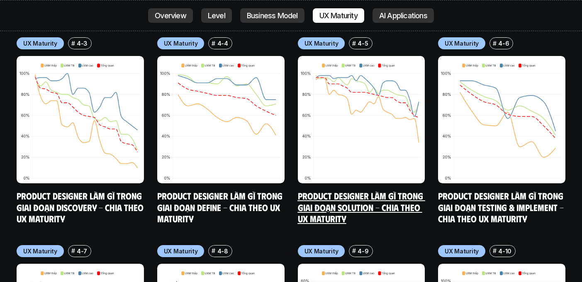
scroll to position [4632, 0]
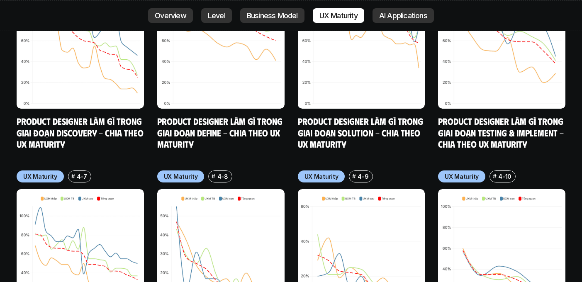
drag, startPoint x: 299, startPoint y: 124, endPoint x: 341, endPoint y: 141, distance: 45.3
click at [342, 141] on div "Business Model # 3-9 Khó khăn trong phát triển chuyên môn - Chia theo mô hình c…" at bounding box center [291, 56] width 549 height 602
click at [337, 141] on div at bounding box center [337, 141] width 0 height 0
click at [344, 119] on div "Business Model # 3-9 Khó khăn trong phát triển chuyên môn - Chia theo mô hình c…" at bounding box center [291, 56] width 549 height 602
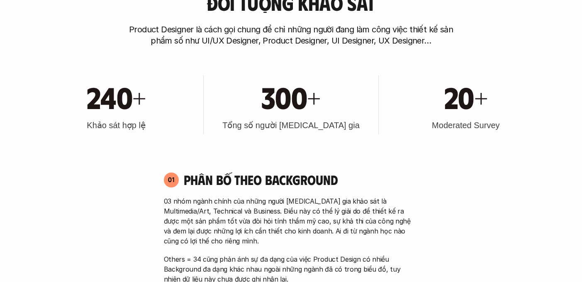
scroll to position [841, 0]
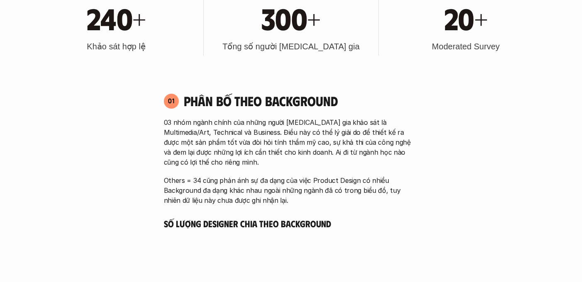
click at [244, 131] on p "03 nhóm ngành chính của những người [MEDICAL_DATA] gia khảo sát là Multimedia/A…" at bounding box center [291, 142] width 255 height 50
click at [244, 144] on p "03 nhóm ngành chính của những người [MEDICAL_DATA] gia khảo sát là Multimedia/A…" at bounding box center [291, 142] width 255 height 50
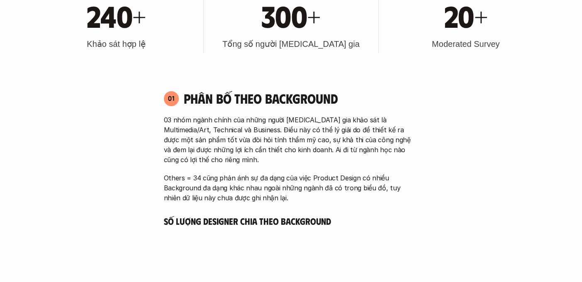
scroll to position [845, 0]
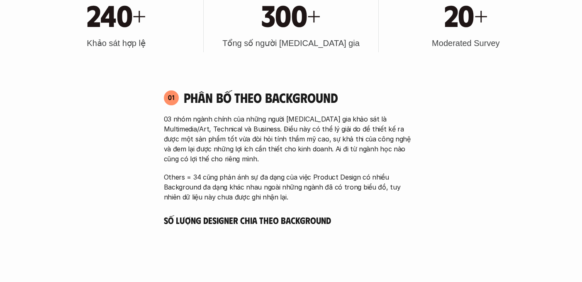
click at [199, 175] on p "Others = 34 cũng phản ánh sự đa dạng của việc Product Design có nhiều Backgroun…" at bounding box center [291, 187] width 255 height 30
click at [219, 178] on p "Others = 34 cũng phản ánh sự đa dạng của việc Product Design có nhiều Backgroun…" at bounding box center [291, 187] width 255 height 30
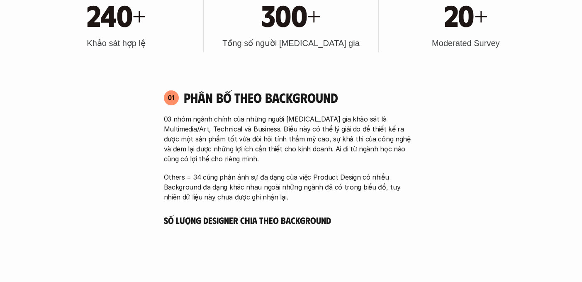
click at [220, 183] on p "Others = 34 cũng phản ánh sự đa dạng của việc Product Design có nhiều Backgroun…" at bounding box center [291, 187] width 255 height 30
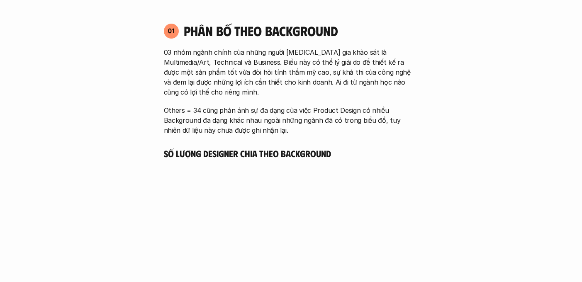
scroll to position [912, 0]
click at [228, 152] on h5 "Số lượng Designer chia theo Background" at bounding box center [291, 153] width 255 height 12
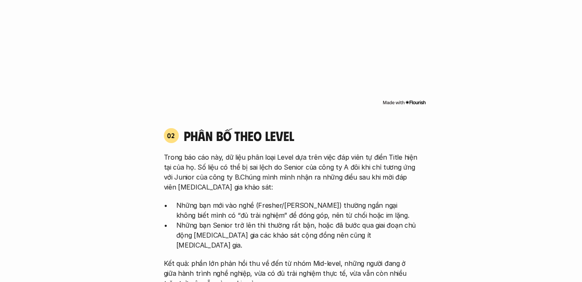
scroll to position [1131, 0]
click at [212, 166] on p "Trong báo cáo này, dữ liệu phân loại Level dựa trên việc đáp viên tự điền Title…" at bounding box center [291, 172] width 255 height 40
click at [187, 178] on p "Trong báo cáo này, dữ liệu phân loại Level dựa trên việc đáp viên tự điền Title…" at bounding box center [291, 172] width 255 height 40
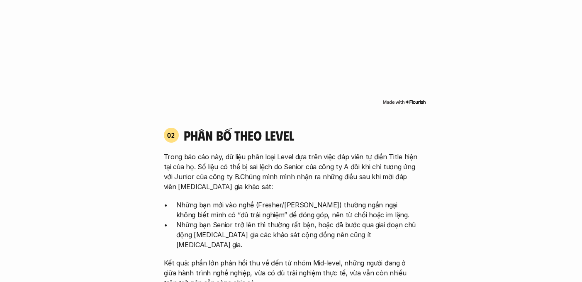
click at [187, 178] on p "Trong báo cáo này, dữ liệu phân loại Level dựa trên việc đáp viên tự điền Title…" at bounding box center [291, 172] width 255 height 40
click at [277, 165] on p "Trong báo cáo này, dữ liệu phân loại Level dựa trên việc đáp viên tự điền Title…" at bounding box center [291, 172] width 255 height 40
click at [238, 178] on p "Trong báo cáo này, dữ liệu phân loại Level dựa trên việc đáp viên tự điền Title…" at bounding box center [291, 172] width 255 height 40
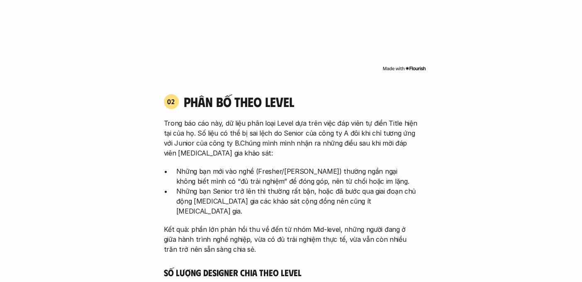
scroll to position [1165, 0]
click at [200, 168] on p "Những bạn mới vào nghề (Fresher/[PERSON_NAME]) thường ngần ngại không biết mình…" at bounding box center [297, 176] width 242 height 20
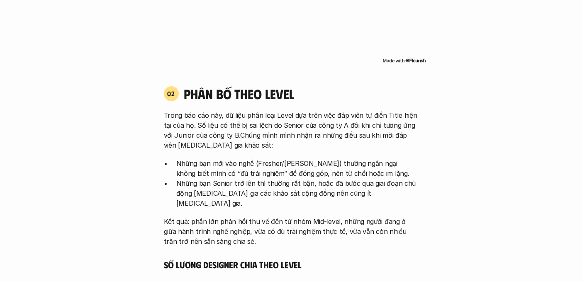
scroll to position [1184, 0]
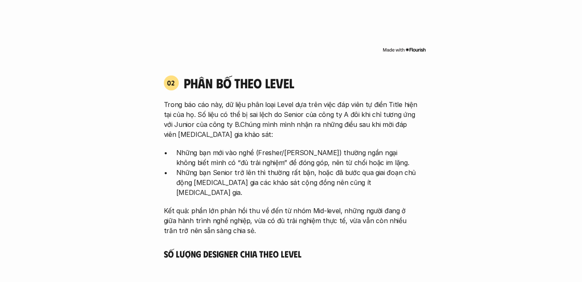
click at [213, 173] on p "Những bạn Senior trở lên thì thường rất bận, hoặc đã bước qua giai đoạn chủ độn…" at bounding box center [297, 183] width 242 height 30
click at [258, 172] on p "Những bạn Senior trở lên thì thường rất bận, hoặc đã bước qua giai đoạn chủ độn…" at bounding box center [297, 183] width 242 height 30
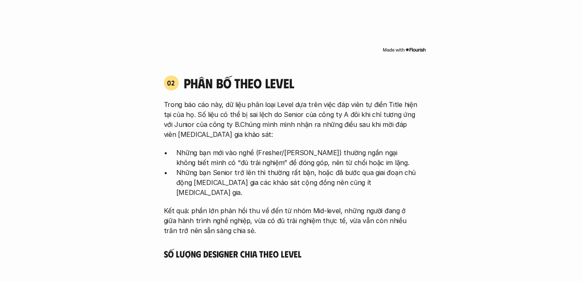
click at [258, 172] on p "Những bạn Senior trở lên thì thường rất bận, hoặc đã bước qua giai đoạn chủ độn…" at bounding box center [297, 183] width 242 height 30
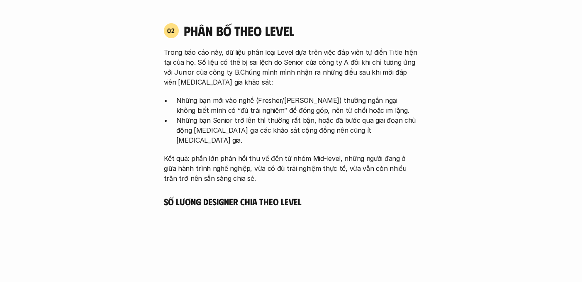
scroll to position [1237, 0]
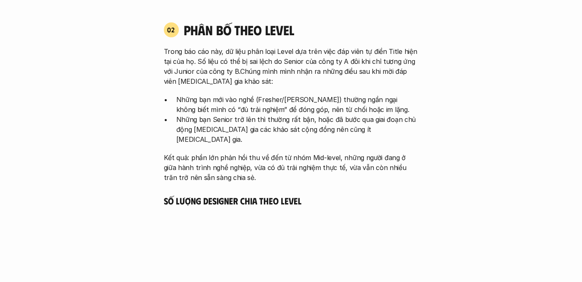
click at [225, 153] on p "Kết quả: phần lớn phản hồi thu về đến từ nhóm Mid-level, những người đang ở giữ…" at bounding box center [291, 168] width 255 height 30
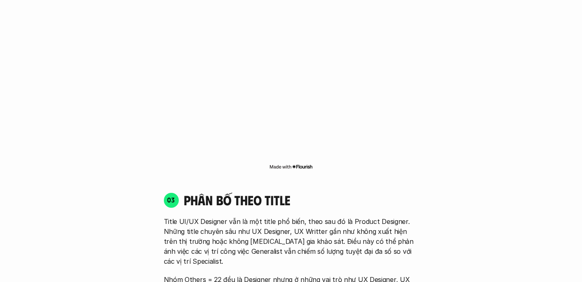
scroll to position [1536, 0]
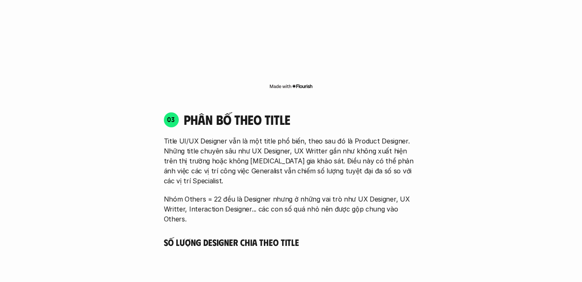
click at [183, 136] on p "Title UI/UX Designer vẫn là một title phổ biến, theo sau đó là Product Designer…" at bounding box center [291, 161] width 255 height 50
click at [187, 141] on p "Title UI/UX Designer vẫn là một title phổ biến, theo sau đó là Product Designer…" at bounding box center [291, 161] width 255 height 50
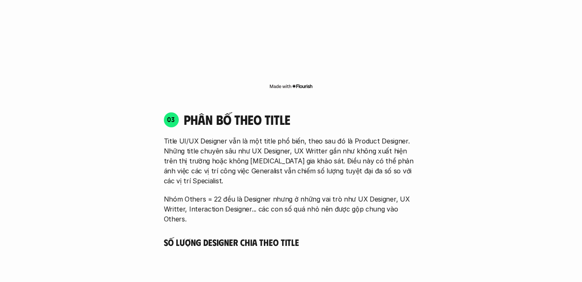
click at [187, 141] on p "Title UI/UX Designer vẫn là một title phổ biến, theo sau đó là Product Designer…" at bounding box center [291, 161] width 255 height 50
click at [268, 138] on p "Title UI/UX Designer vẫn là một title phổ biến, theo sau đó là Product Designer…" at bounding box center [291, 161] width 255 height 50
click at [246, 136] on p "Title UI/UX Designer vẫn là một title phổ biến, theo sau đó là Product Designer…" at bounding box center [291, 161] width 255 height 50
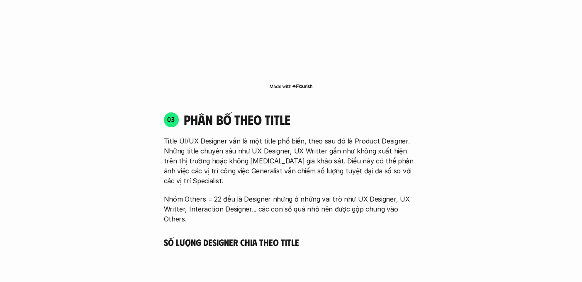
click at [246, 136] on p "Title UI/UX Designer vẫn là một title phổ biến, theo sau đó là Product Designer…" at bounding box center [291, 161] width 255 height 50
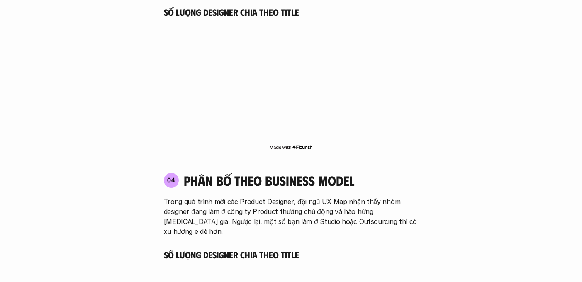
scroll to position [1768, 0]
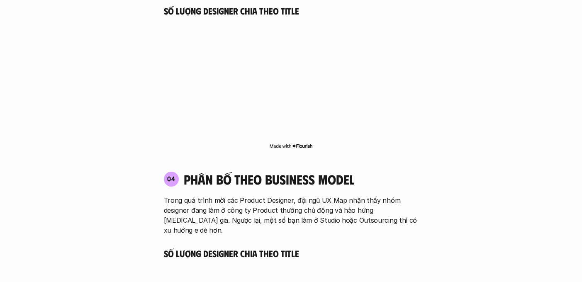
click at [182, 195] on p "Trong quá trình mời các Product Designer, đội ngũ UX Map nhận thấy nhóm designe…" at bounding box center [291, 215] width 255 height 40
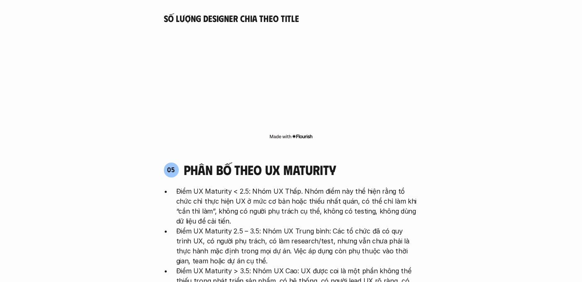
scroll to position [2013, 0]
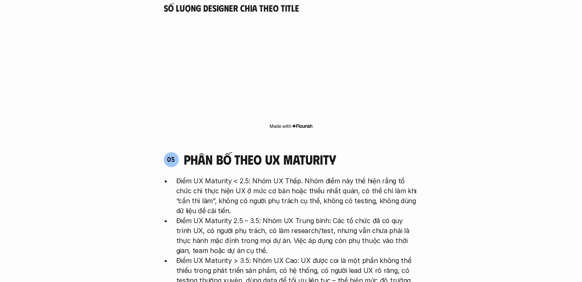
click at [215, 176] on p "Điểm UX Maturity < 2.5: Nhóm UX Thấp. Nhóm điểm này thể hiện rằng tổ chức chỉ t…" at bounding box center [297, 196] width 242 height 40
